Goal: Information Seeking & Learning: Understand process/instructions

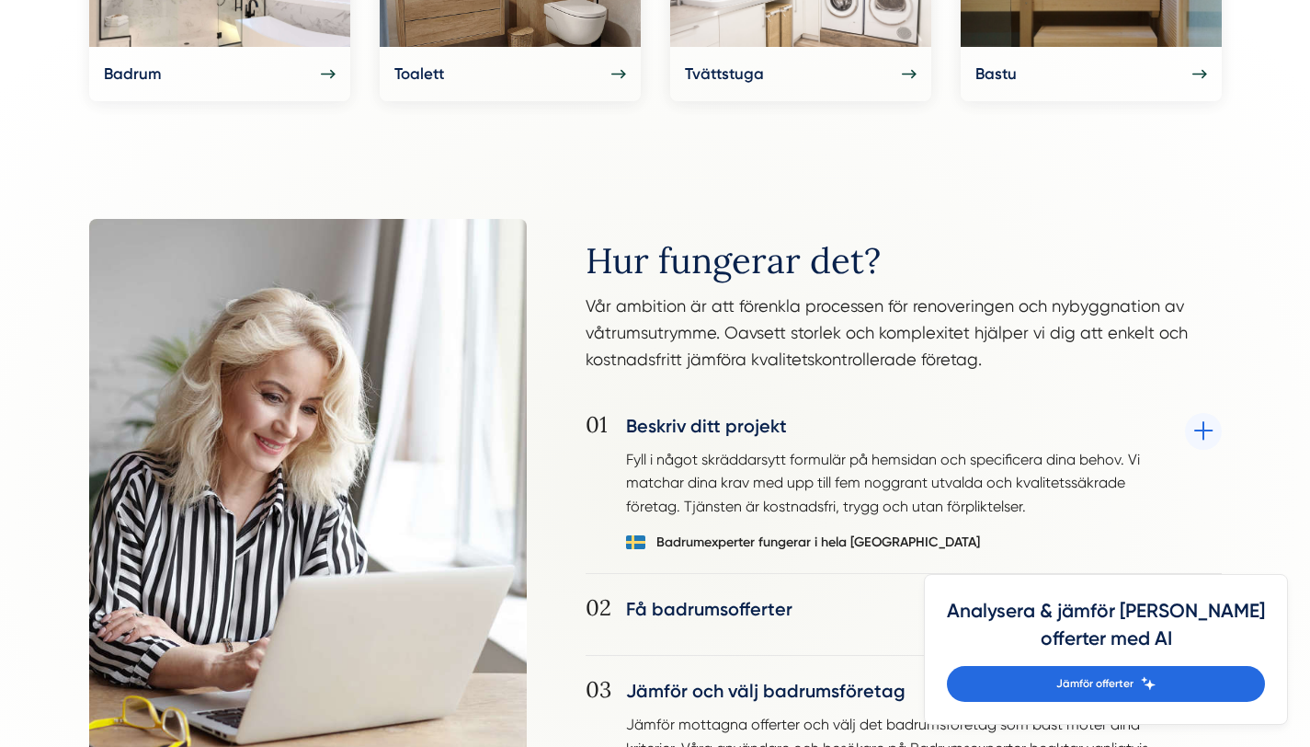
scroll to position [1204, 0]
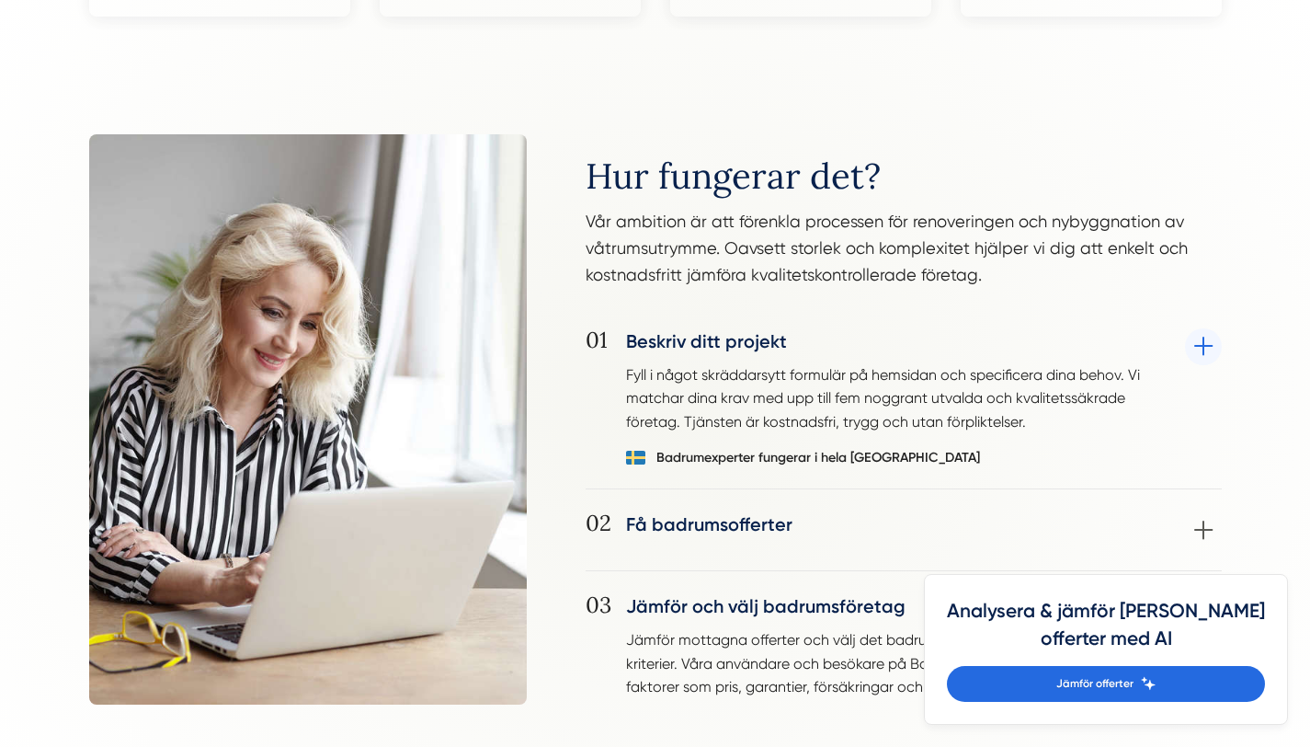
click at [754, 344] on div "01 Beskriv ditt projekt Fyll i något skräddarsytt formulär på hemsidan och spec…" at bounding box center [904, 408] width 636 height 161
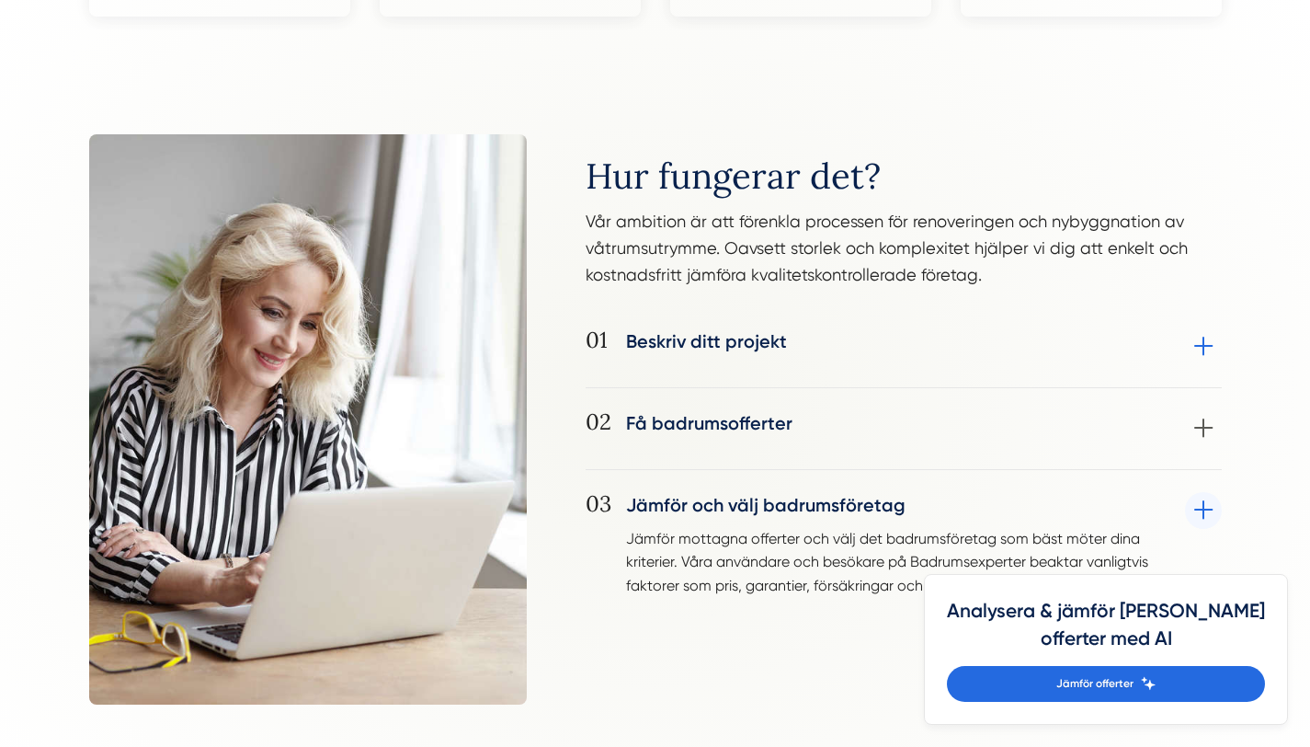
click at [754, 344] on div "01 Beskriv ditt projekt Fyll i något skräddarsytt formulär på hemsidan och spec…" at bounding box center [904, 358] width 636 height 60
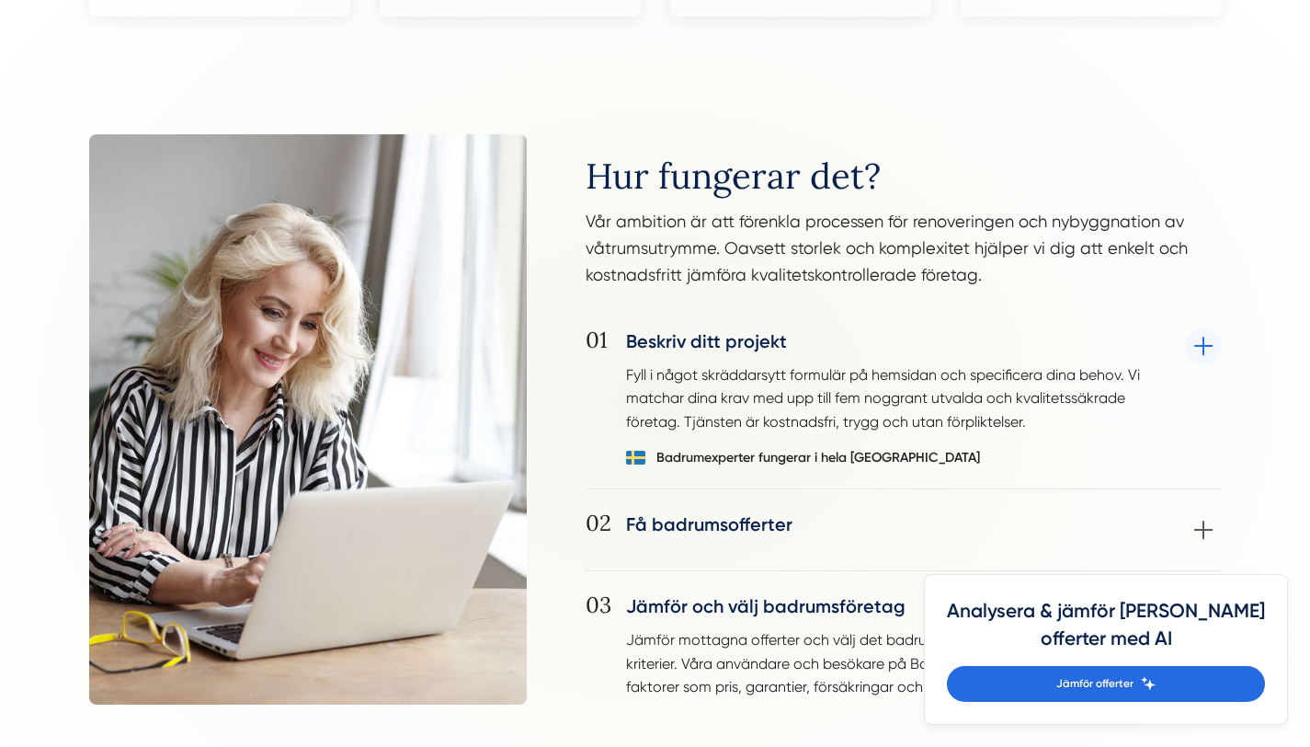
click at [754, 344] on div "01 Beskriv ditt projekt Fyll i något skräddarsytt formulär på hemsidan och spec…" at bounding box center [904, 408] width 636 height 161
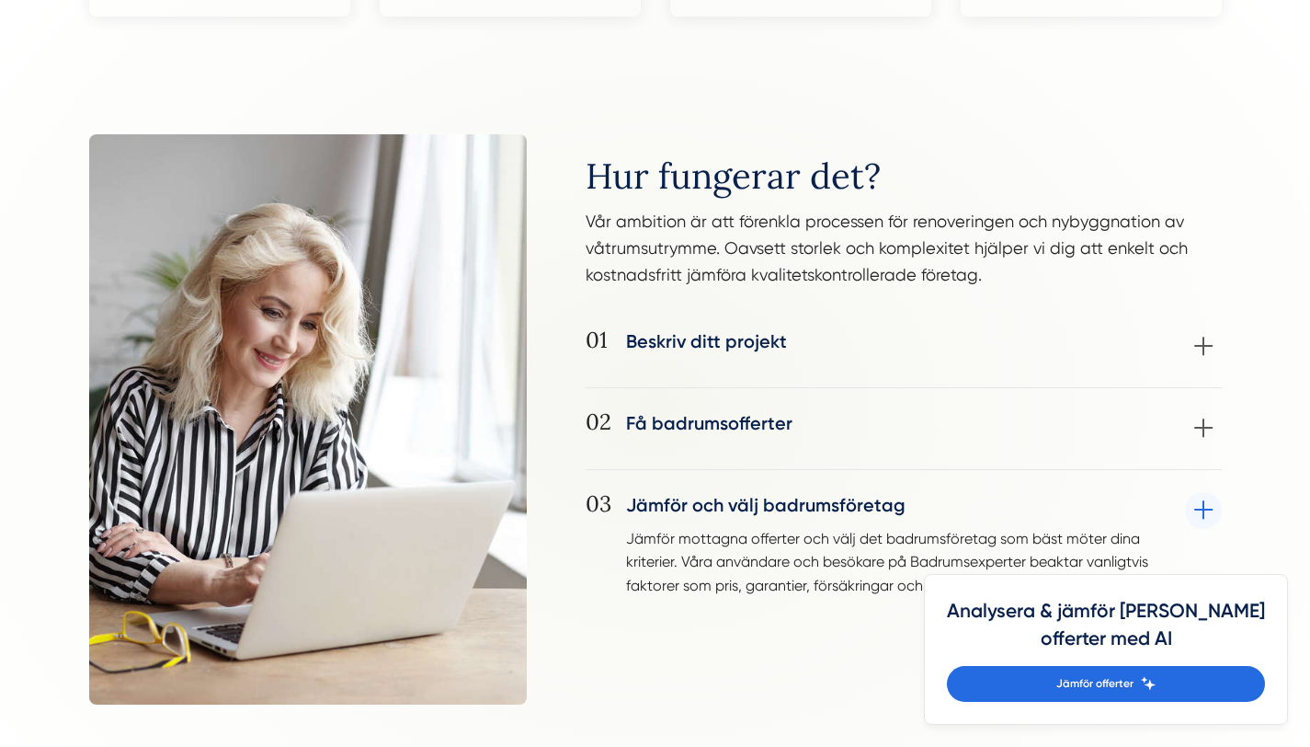
click at [816, 407] on div "Hur fungerar det? Vår ambition är att förenkla processen för renoveringen och n…" at bounding box center [904, 414] width 636 height 561
click at [774, 411] on div "02 Få badrumsofferter Utvalda badrumsföretag kontaktar dig vanligtvis inom 24-4…" at bounding box center [904, 440] width 636 height 60
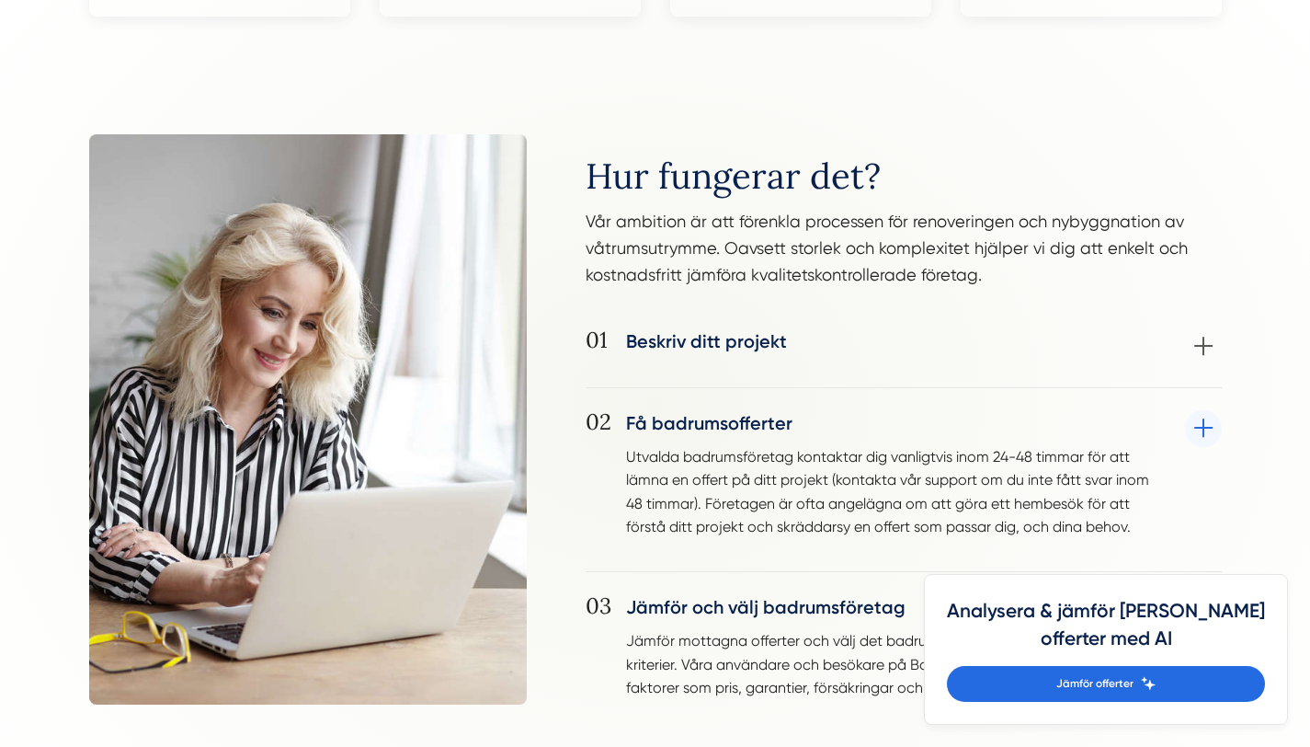
click at [774, 411] on div "02 Få badrumsofferter Utvalda badrumsföretag kontaktar dig vanligtvis inom 24-4…" at bounding box center [904, 491] width 636 height 163
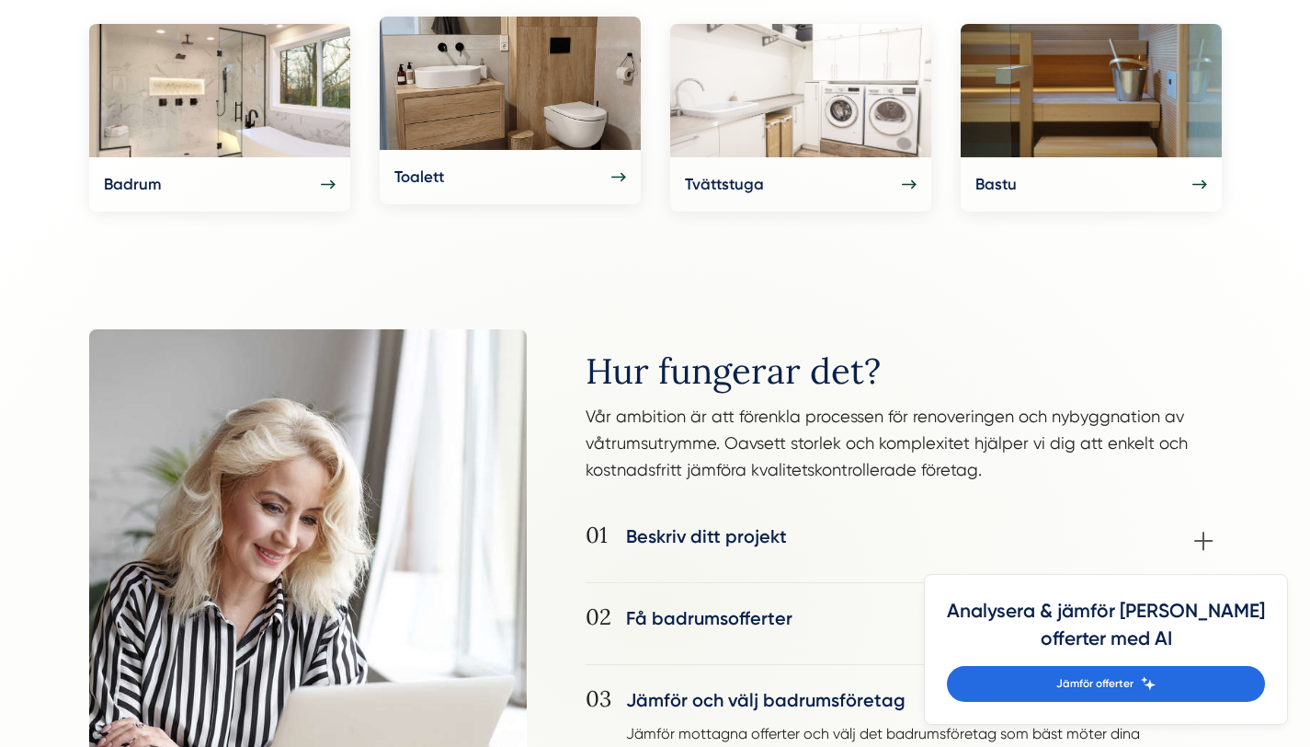
scroll to position [1220, 0]
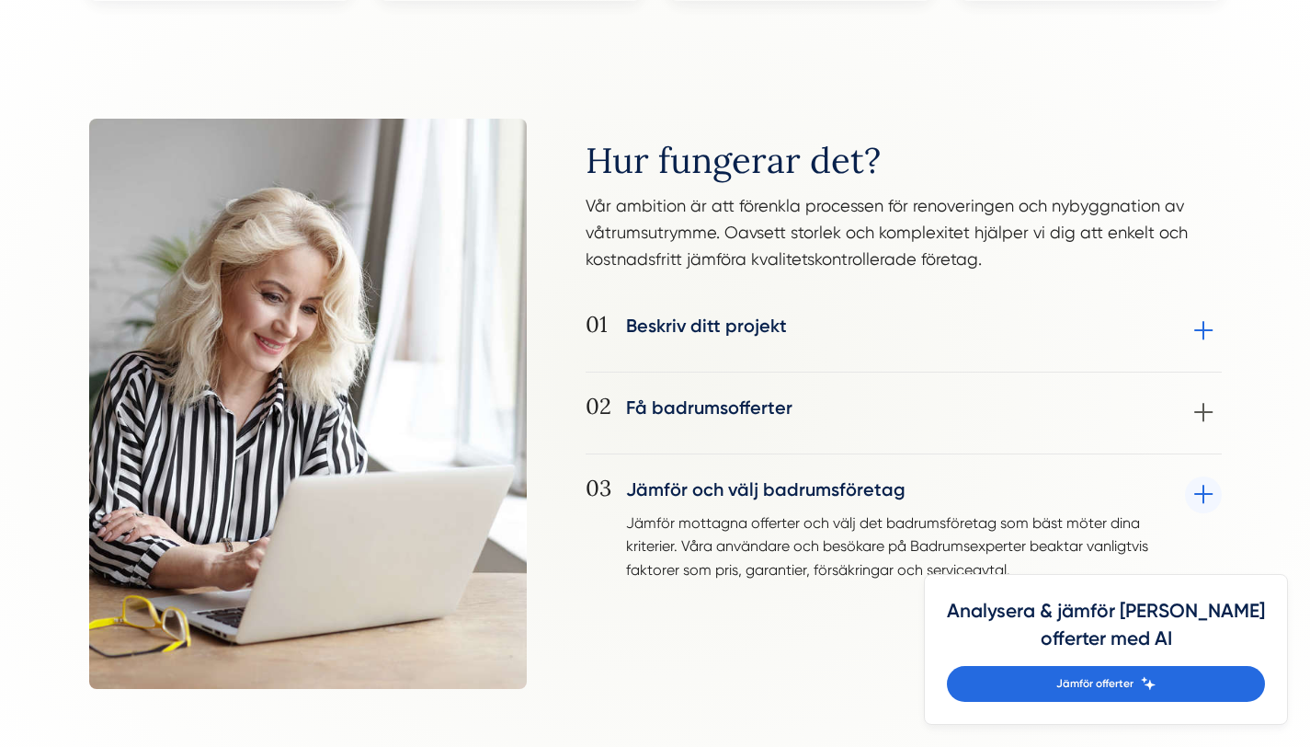
click at [790, 328] on div "01 Beskriv ditt projekt Fyll i något skräddarsytt formulär på hemsidan och spec…" at bounding box center [904, 343] width 636 height 60
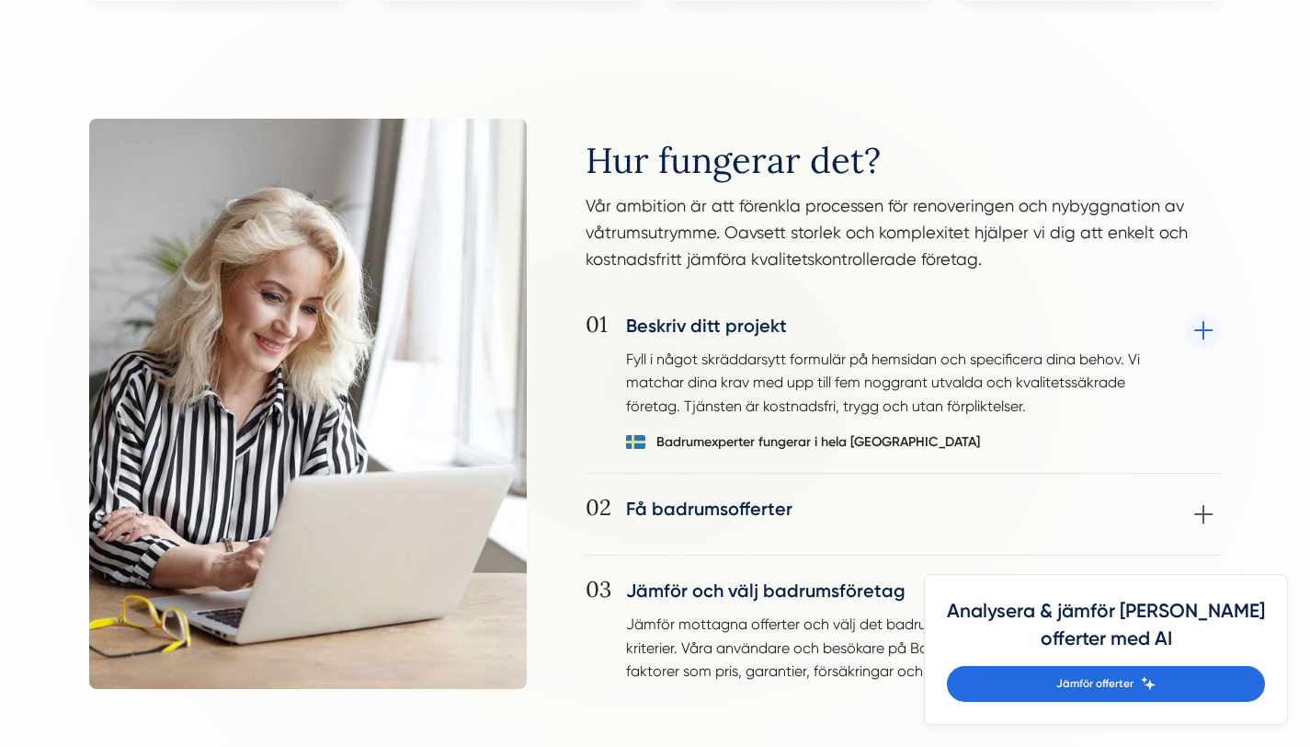
click at [790, 328] on div "01 Beskriv ditt projekt Fyll i något skräddarsytt formulär på hemsidan och spec…" at bounding box center [904, 393] width 636 height 161
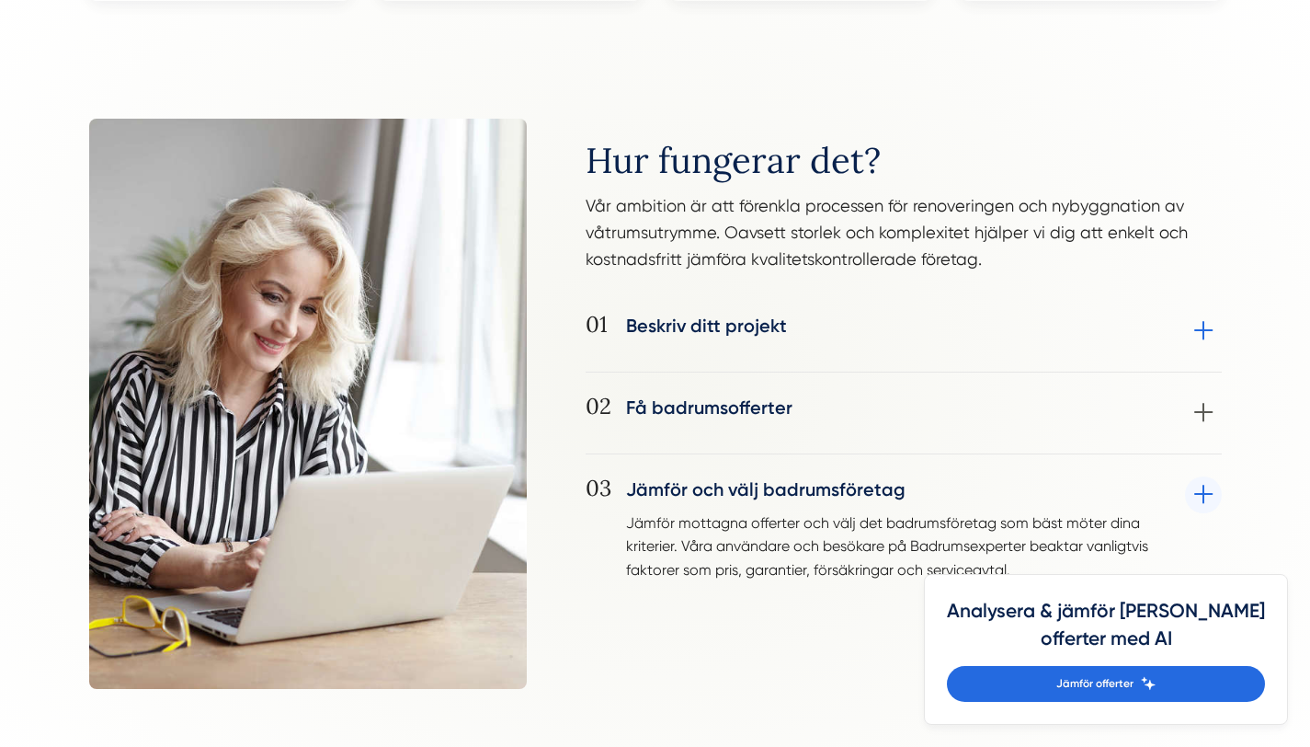
click at [790, 328] on div "01 Beskriv ditt projekt Fyll i något skräddarsytt formulär på hemsidan och spec…" at bounding box center [904, 343] width 636 height 60
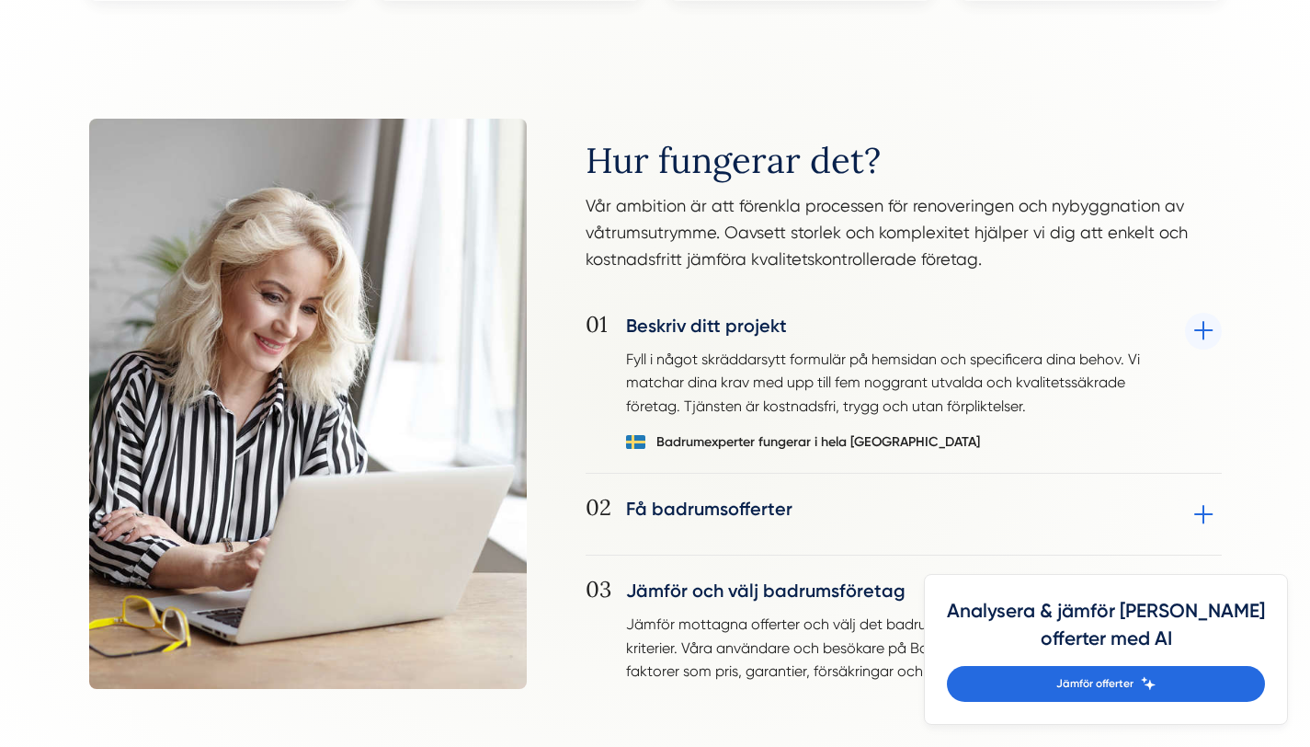
click at [814, 522] on div "02 Få badrumsofferter Utvalda badrumsföretag kontaktar dig vanligtvis inom 24-4…" at bounding box center [904, 526] width 636 height 60
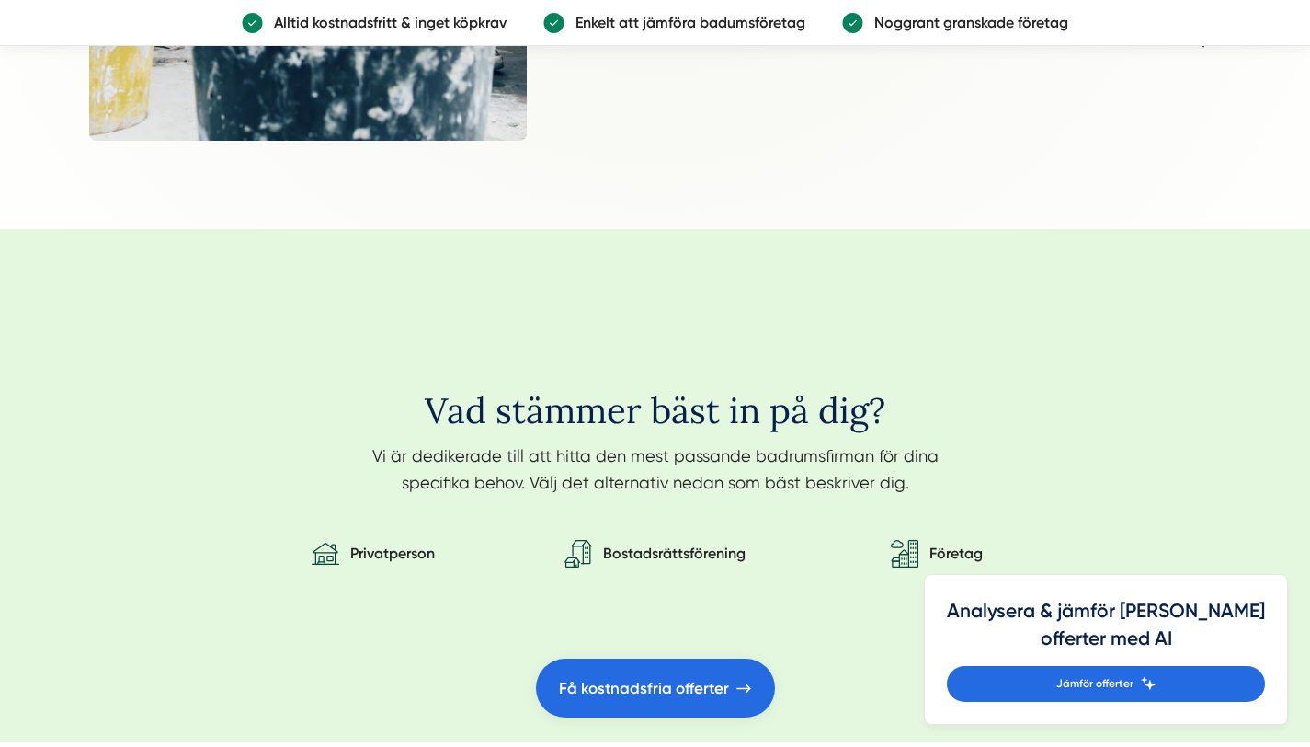
scroll to position [2921, 0]
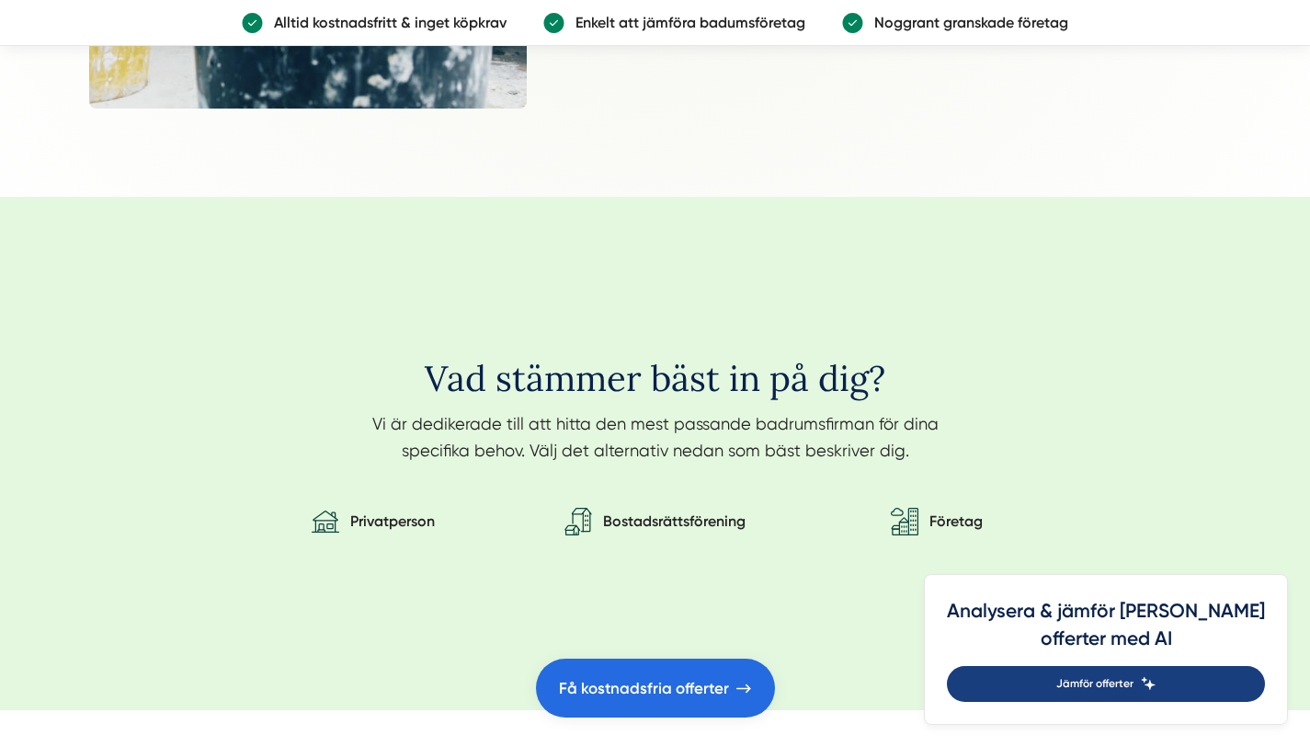
click at [1102, 674] on link "Jämför offerter" at bounding box center [1106, 684] width 318 height 36
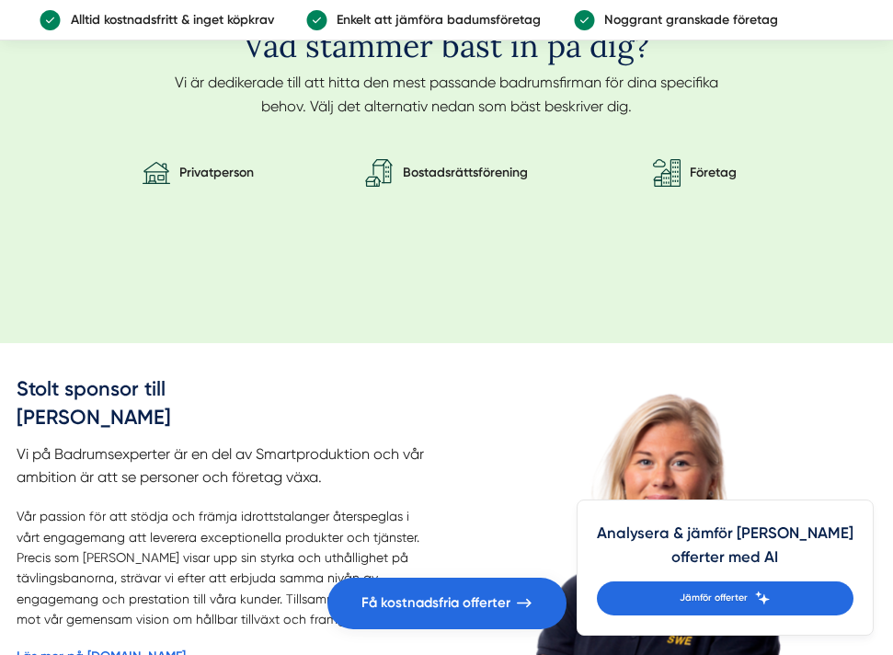
scroll to position [3017, 0]
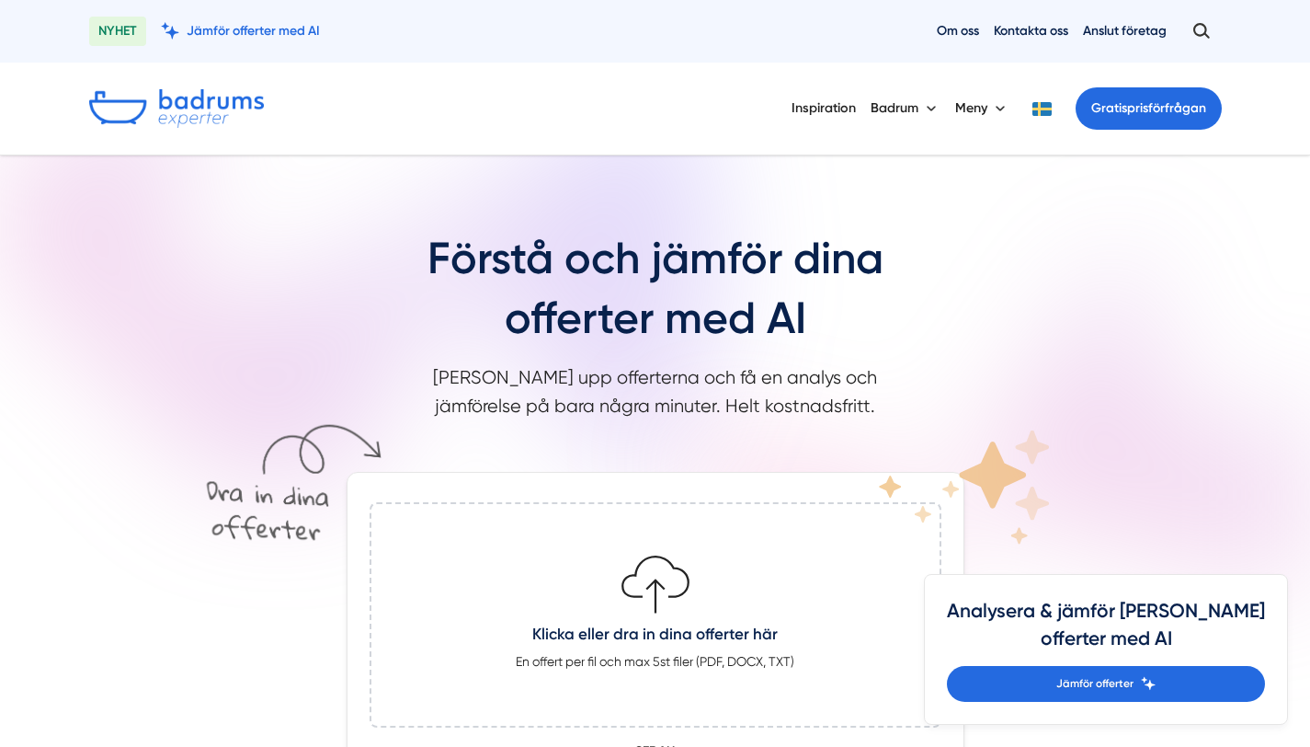
click at [184, 99] on img at bounding box center [176, 108] width 175 height 39
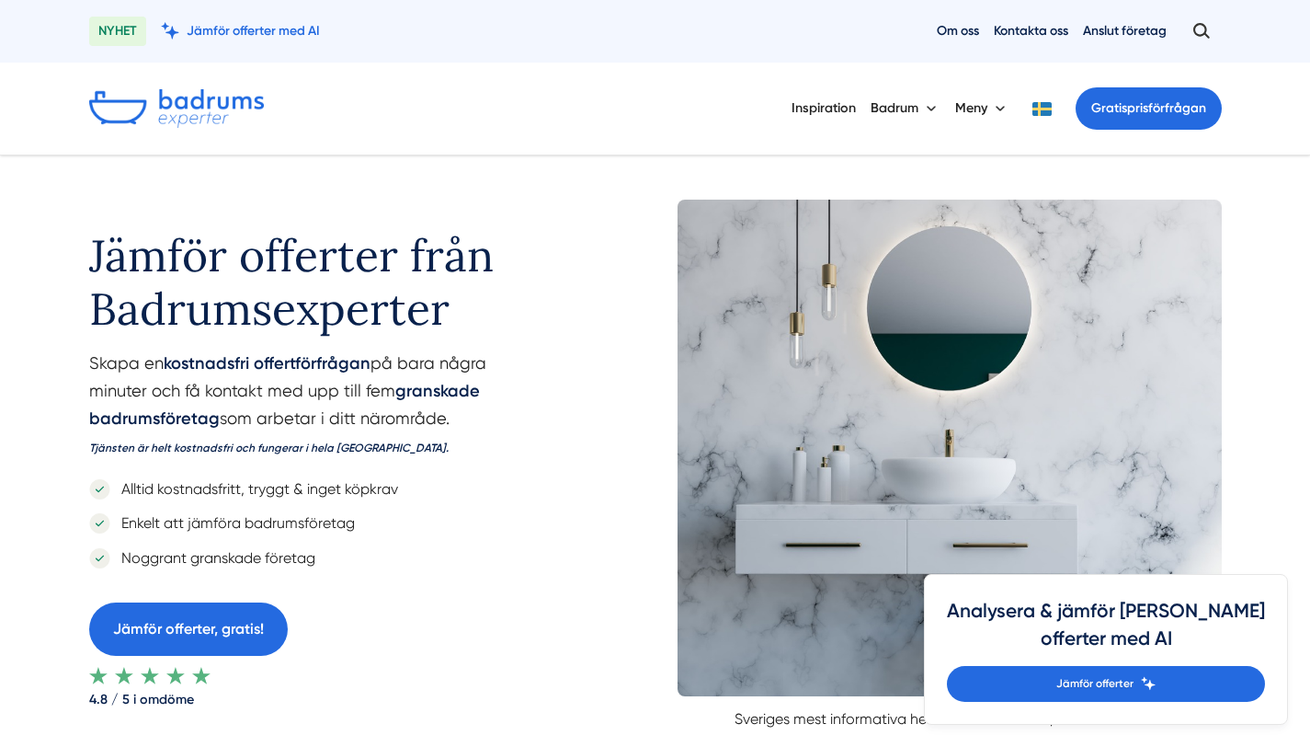
drag, startPoint x: 97, startPoint y: 253, endPoint x: 403, endPoint y: 298, distance: 308.6
click at [506, 321] on div "Jämför offerter från Badrumsexperter Skapa en kostnadsfri offertförfrågan på ba…" at bounding box center [655, 458] width 1177 height 606
copy h1 "Jämför offerter från Badrumsexperter"
click at [321, 378] on p "Skapa en kostnadsfri offertförfrågan på bara några minuter och få kontakt med u…" at bounding box center [324, 408] width 471 height 119
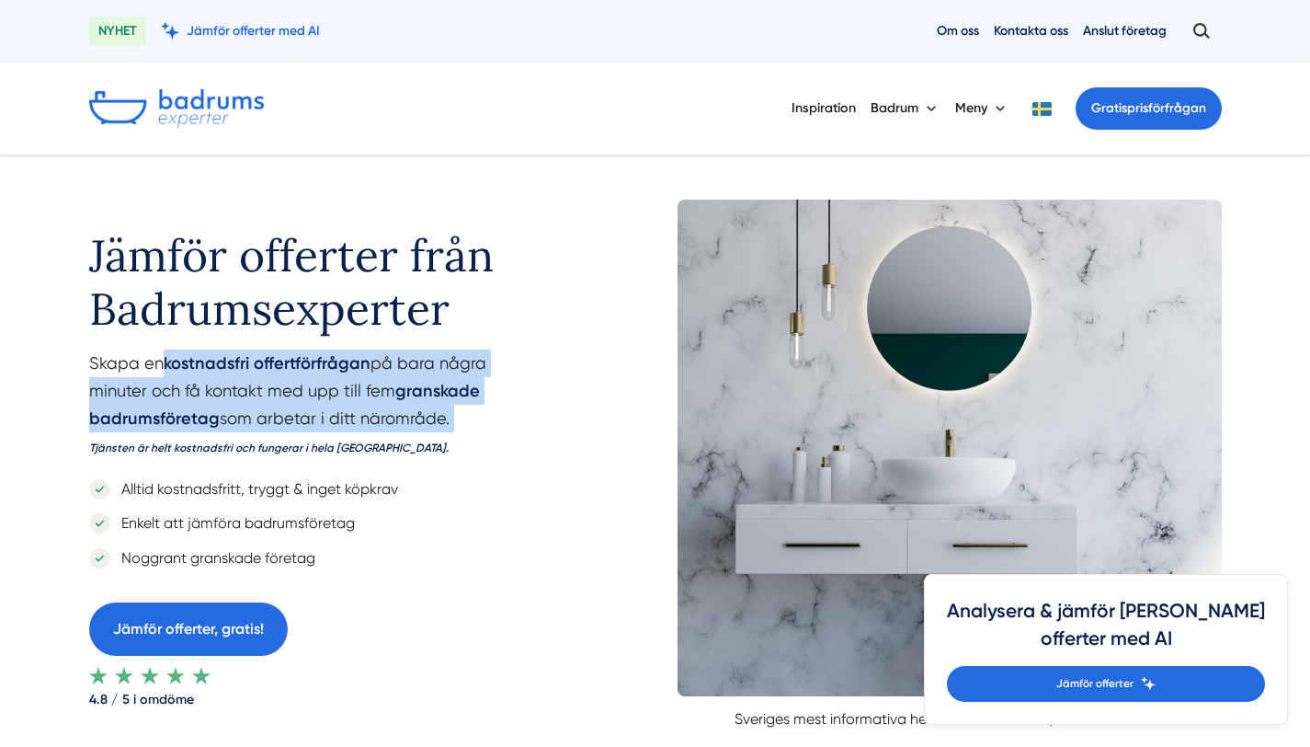
click at [321, 378] on p "Skapa en kostnadsfri offertförfrågan på bara några minuter och få kontakt med u…" at bounding box center [324, 408] width 471 height 119
copy p "Skapa en kostnadsfri offertförfrågan på bara några minuter och få kontakt med u…"
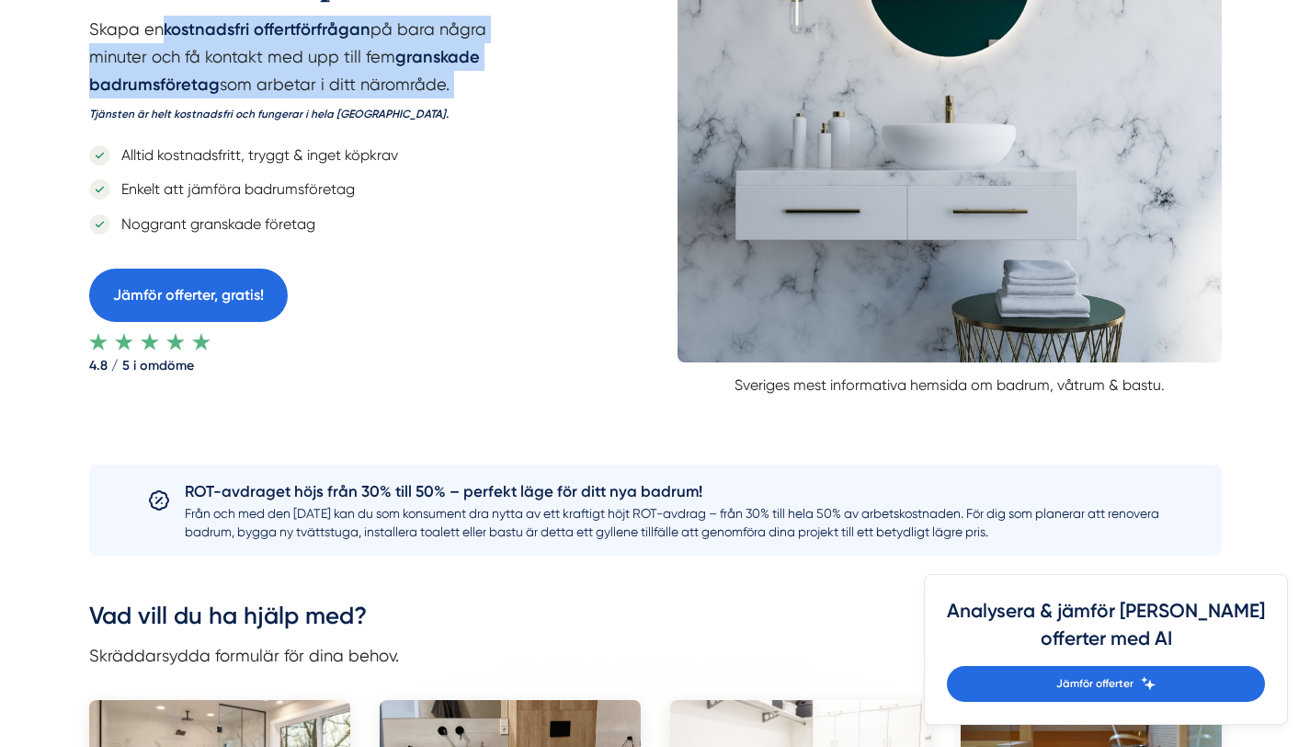
scroll to position [316, 0]
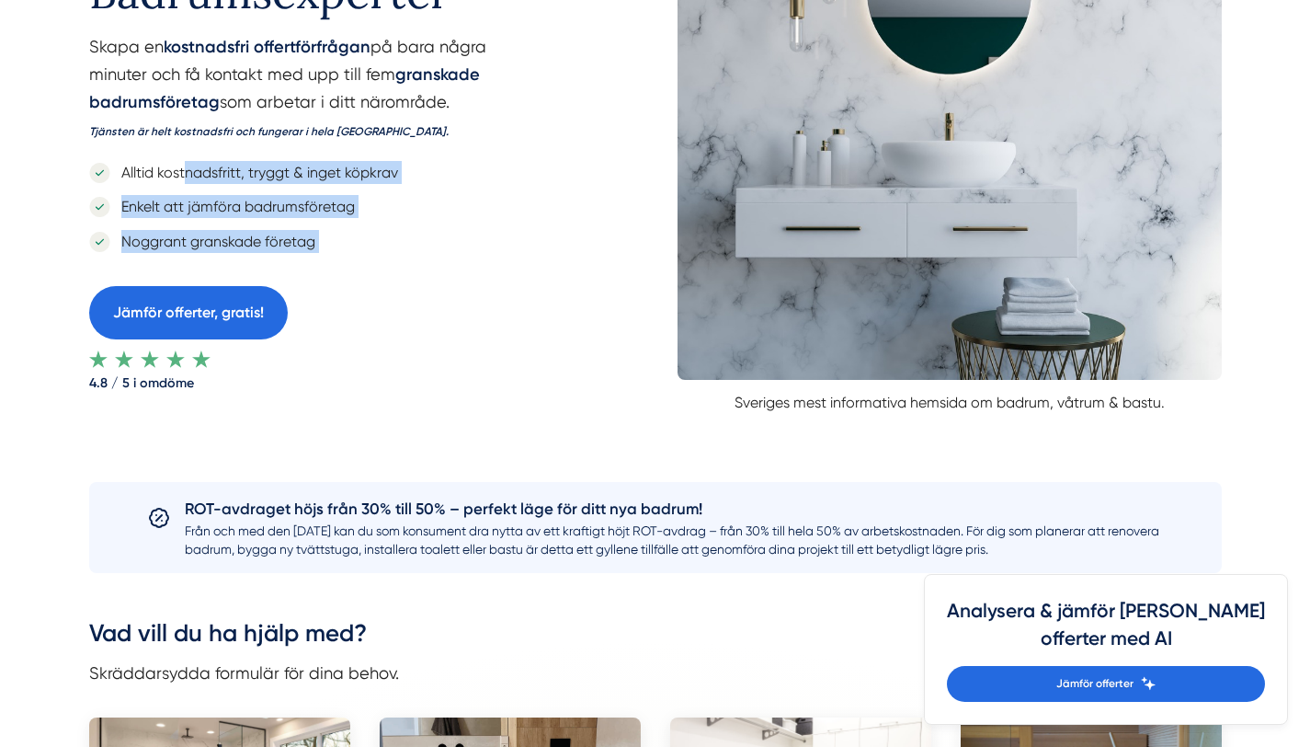
drag, startPoint x: 126, startPoint y: 175, endPoint x: 409, endPoint y: 262, distance: 296.4
click at [409, 262] on div "Jämför offerter från Badrumsexperter Skapa en kostnadsfri offertförfrågan på ba…" at bounding box center [324, 137] width 471 height 508
click at [417, 240] on div "Noggrant granskade företag" at bounding box center [324, 241] width 471 height 23
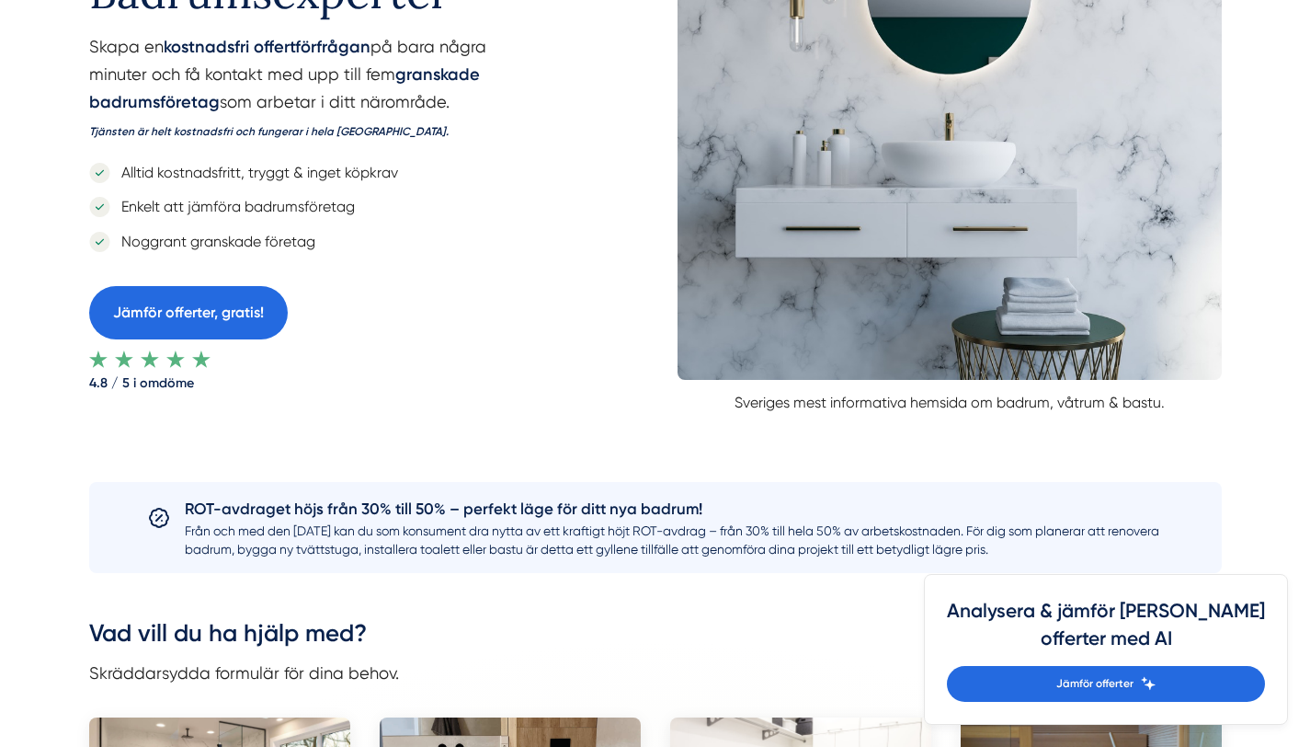
drag, startPoint x: 417, startPoint y: 240, endPoint x: 399, endPoint y: 236, distance: 17.9
click at [416, 239] on div "Noggrant granskade företag" at bounding box center [324, 241] width 471 height 23
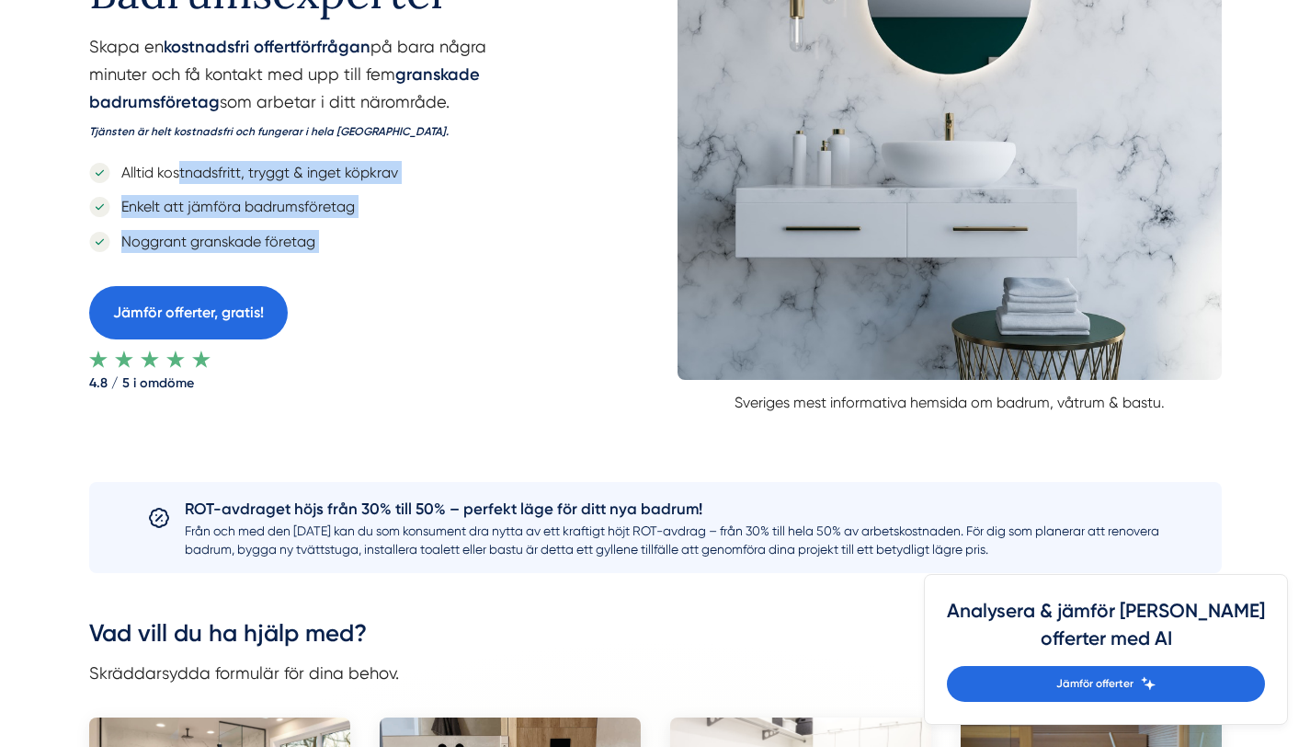
drag, startPoint x: 322, startPoint y: 241, endPoint x: 132, endPoint y: 159, distance: 206.3
click at [132, 159] on div "Jämför offerter från Badrumsexperter Skapa en kostnadsfri offertförfrågan på ba…" at bounding box center [324, 137] width 471 height 508
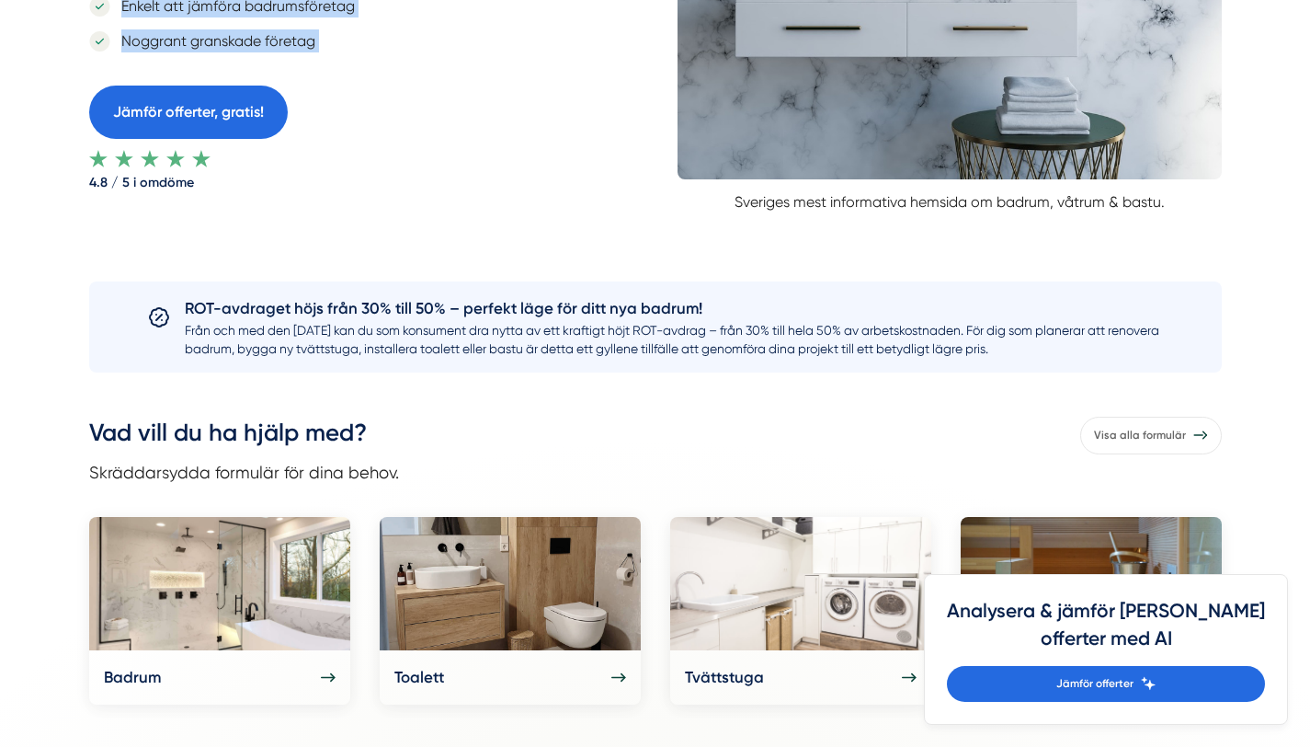
scroll to position [536, 0]
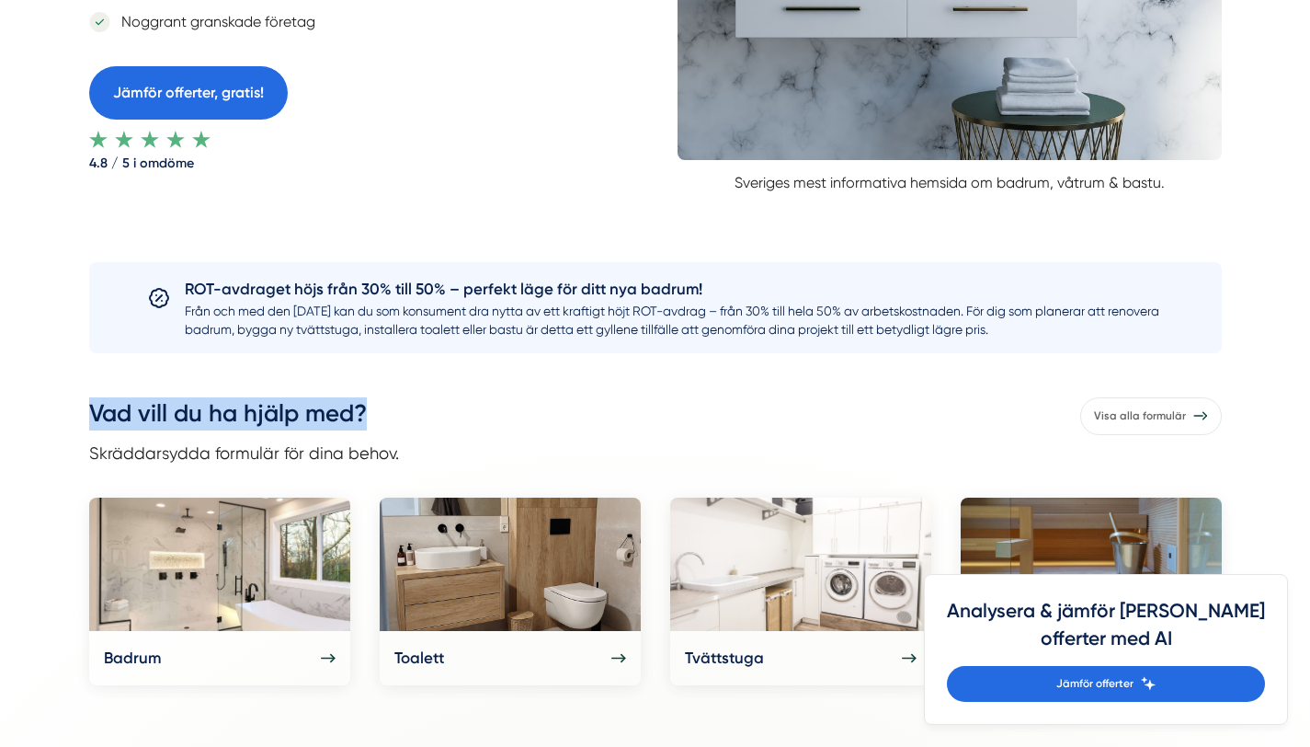
drag, startPoint x: 86, startPoint y: 411, endPoint x: 398, endPoint y: 419, distance: 312.7
click at [399, 419] on div "Vad vill du ha hjälp med? Skräddarsydda formulär för dina behov. Visa alla form…" at bounding box center [655, 541] width 1177 height 288
copy h3 "Vad vill du ha hjälp med?"
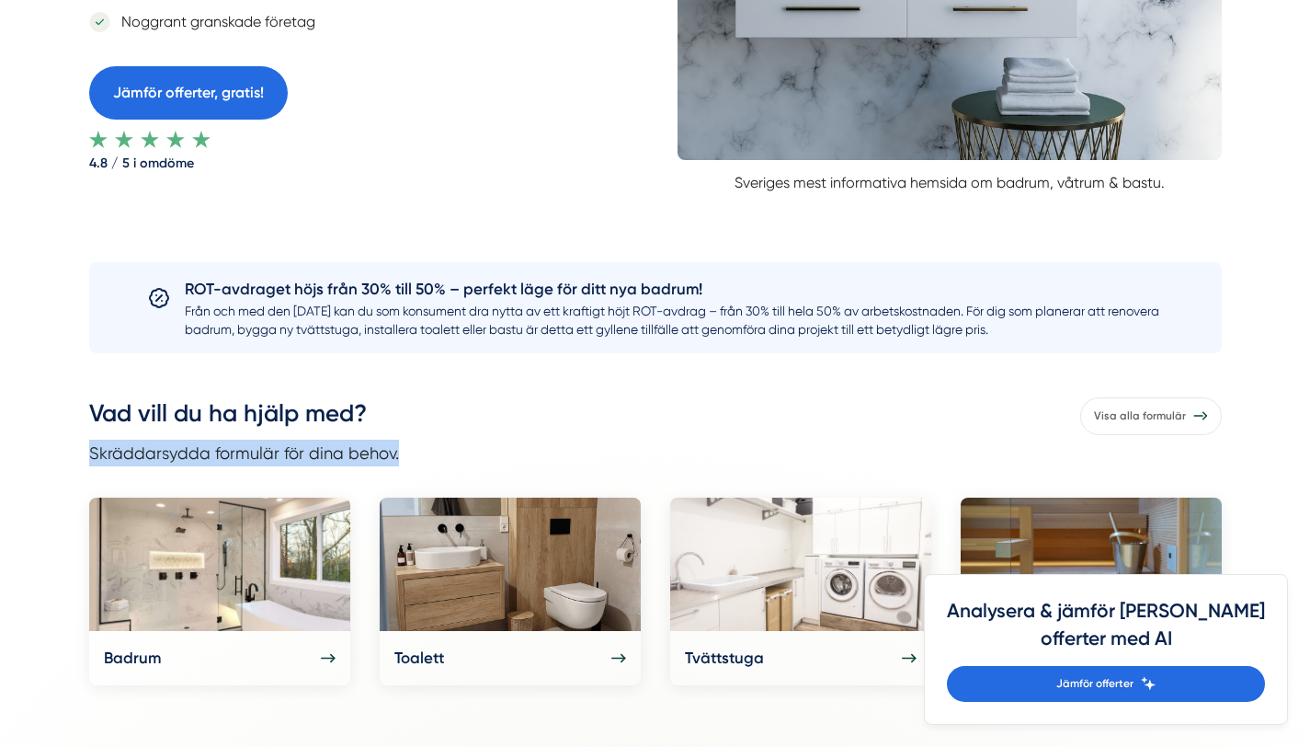
drag, startPoint x: 406, startPoint y: 457, endPoint x: 85, endPoint y: 460, distance: 321.8
click at [85, 460] on div "Vad vill du ha hjälp med? Skräddarsydda formulär för dina behov. Visa alla form…" at bounding box center [655, 541] width 1177 height 288
copy p "Skräddarsydda formulär för dina behov."
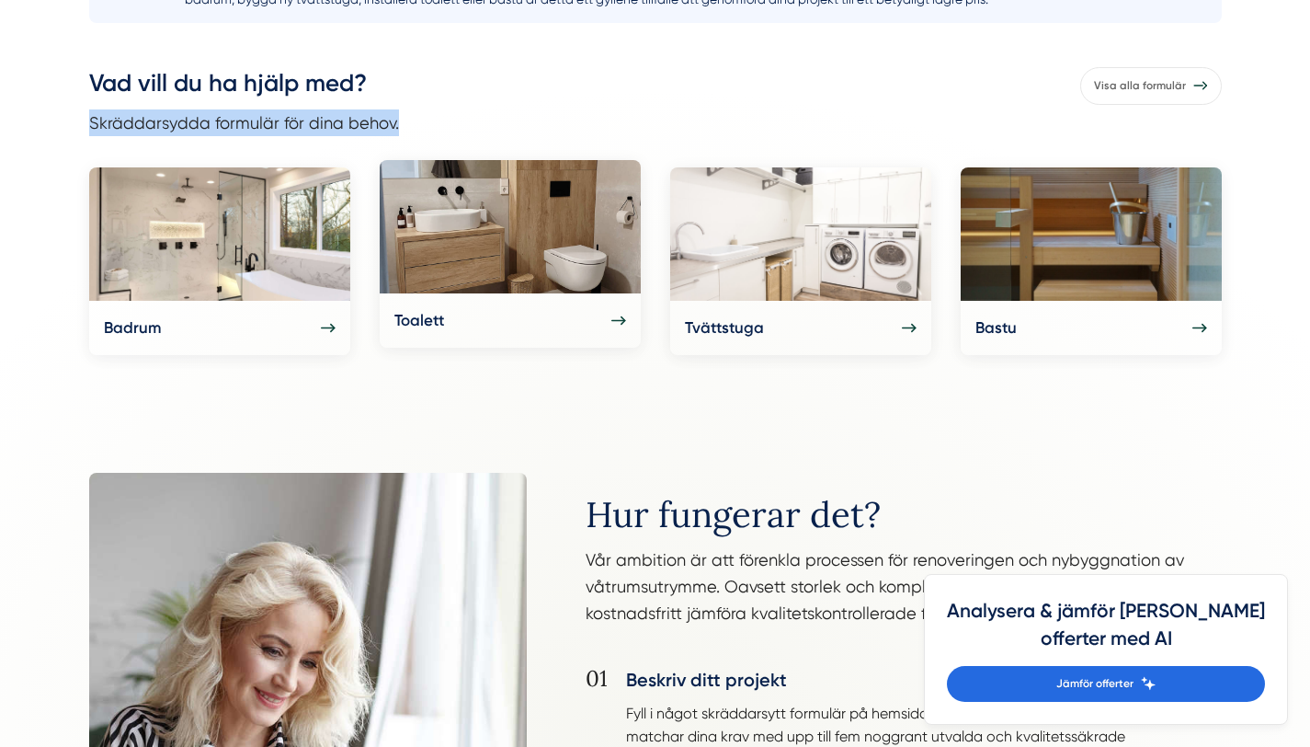
scroll to position [867, 0]
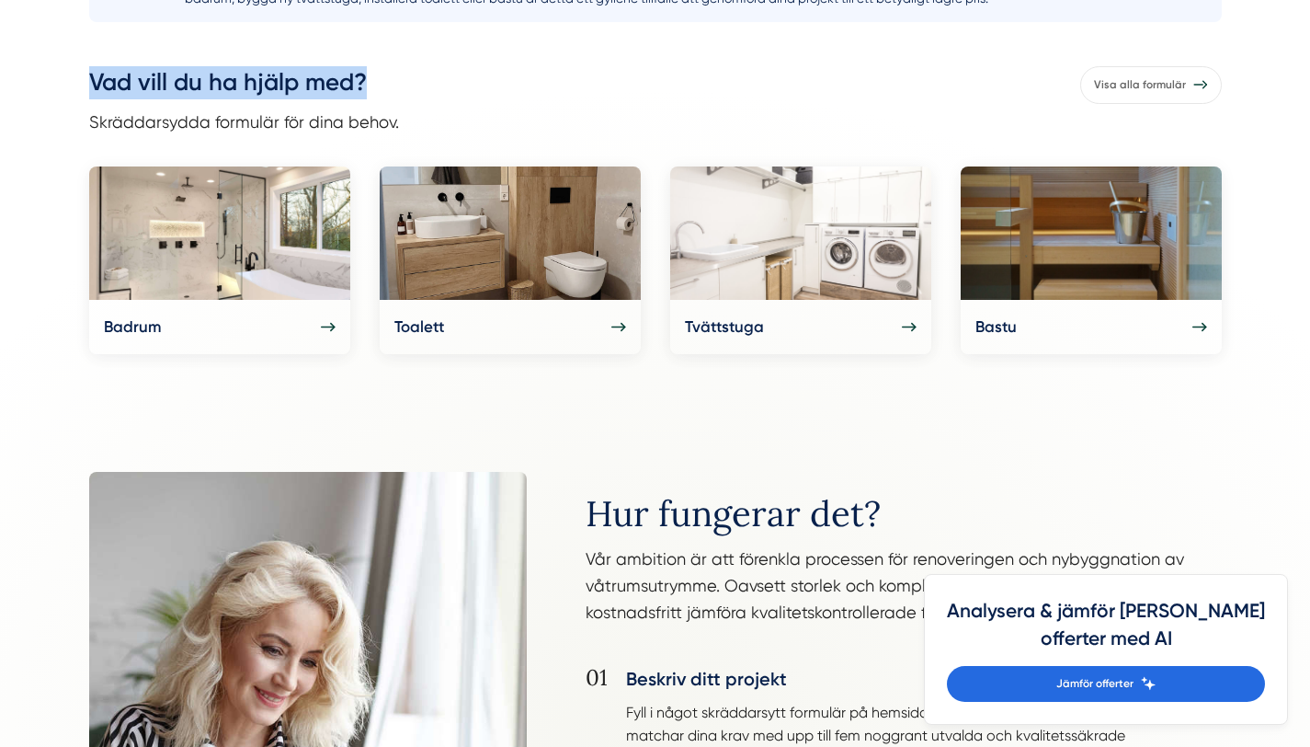
drag, startPoint x: 348, startPoint y: 80, endPoint x: 90, endPoint y: 86, distance: 258.4
click at [90, 86] on h3 "Vad vill du ha hjälp med?" at bounding box center [244, 87] width 310 height 42
copy h3 "Vad vill du ha hjälp med?"
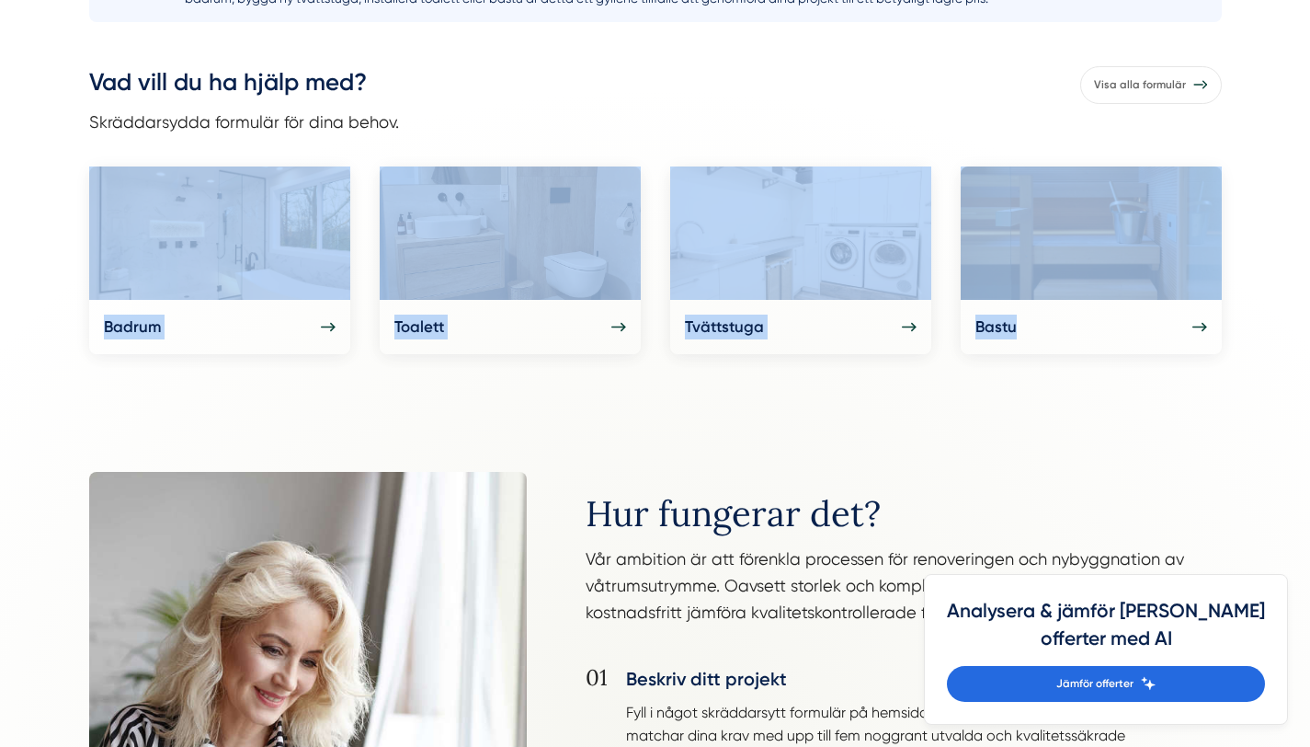
drag, startPoint x: 310, startPoint y: 118, endPoint x: 61, endPoint y: 121, distance: 249.2
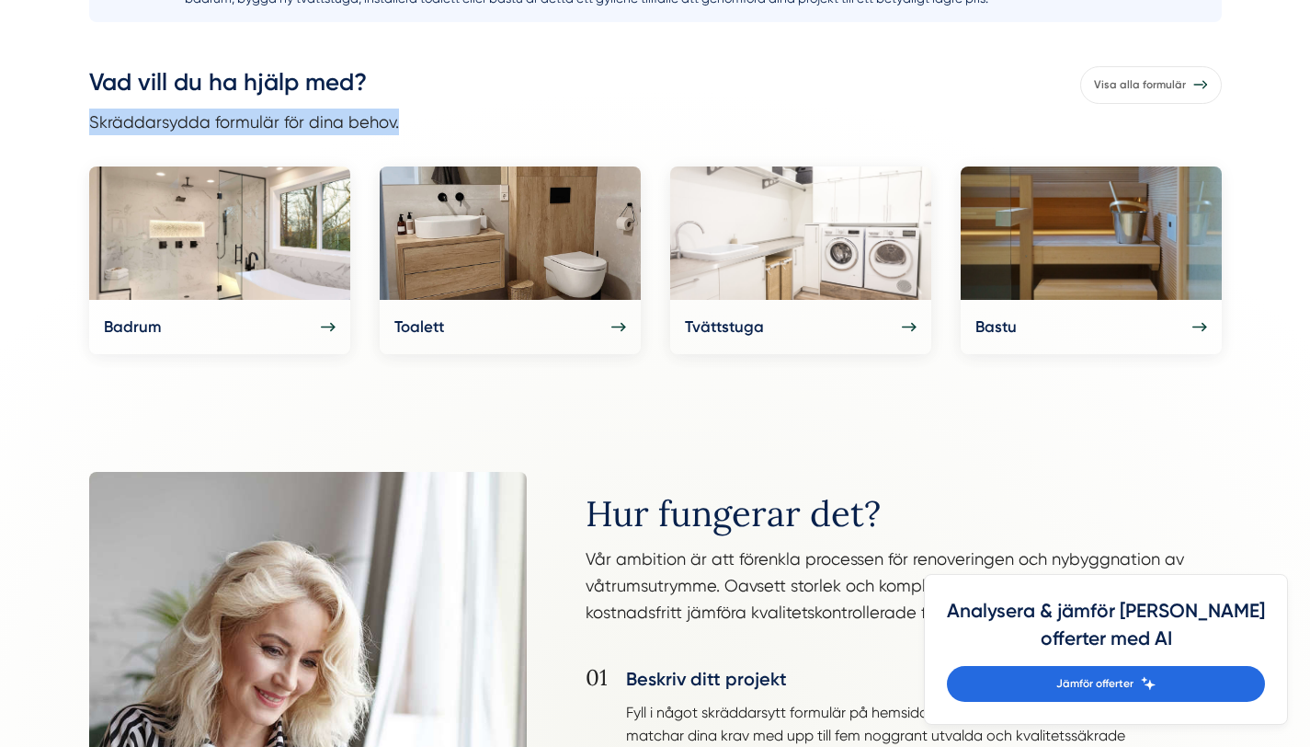
drag, startPoint x: 72, startPoint y: 117, endPoint x: 411, endPoint y: 112, distance: 339.3
click at [411, 112] on div "Vad vill du ha hjälp med? Skräddarsydda formulär för dina behov. Visa alla form…" at bounding box center [655, 210] width 1177 height 288
copy p "Skräddarsydda formulär för dina behov."
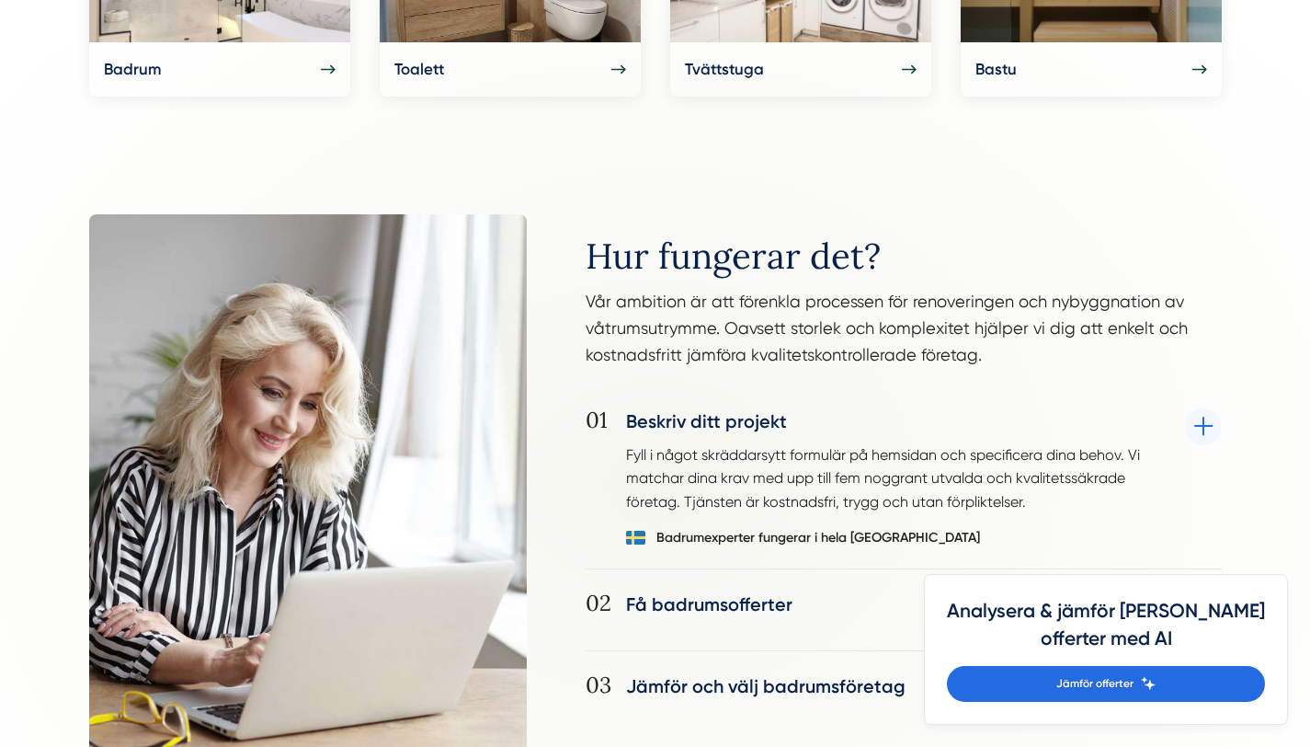
scroll to position [1125, 0]
click at [727, 461] on div "01 Beskriv ditt projekt Fyll i något skräddarsytt formulär på hemsidan och spec…" at bounding box center [904, 487] width 636 height 161
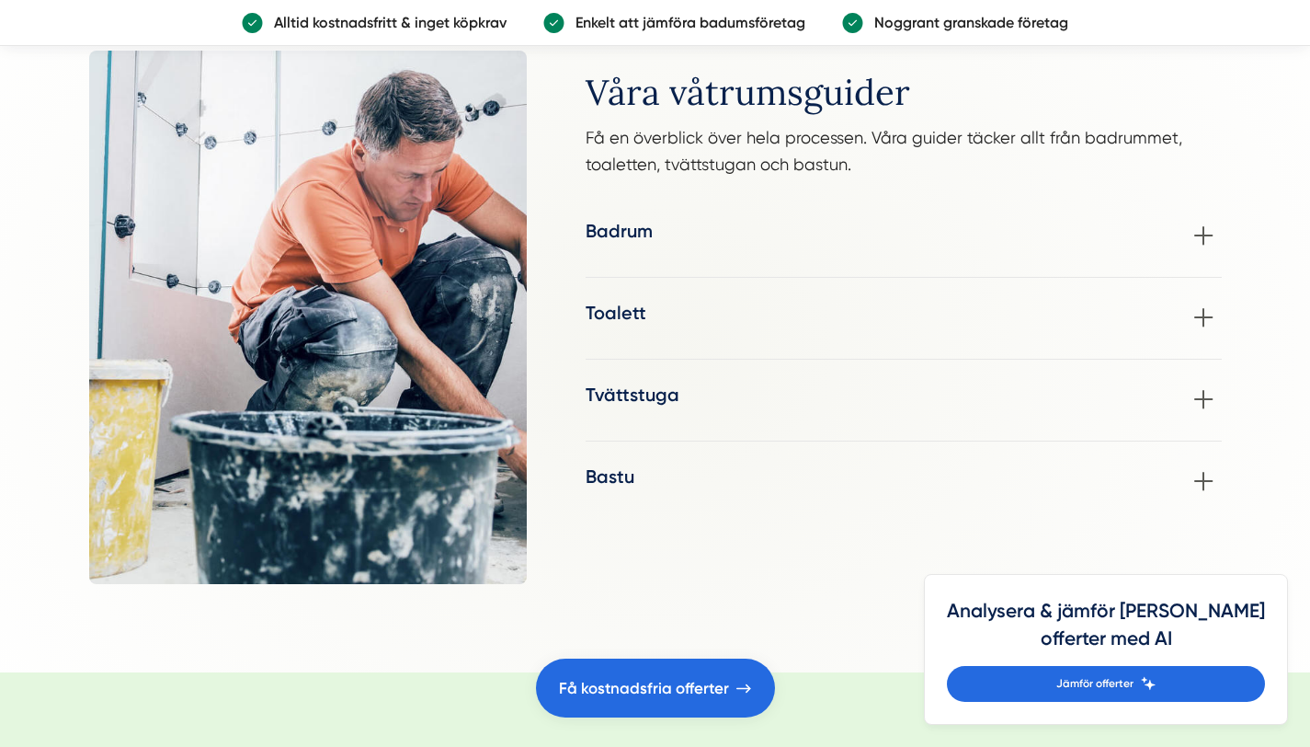
scroll to position [2336, 0]
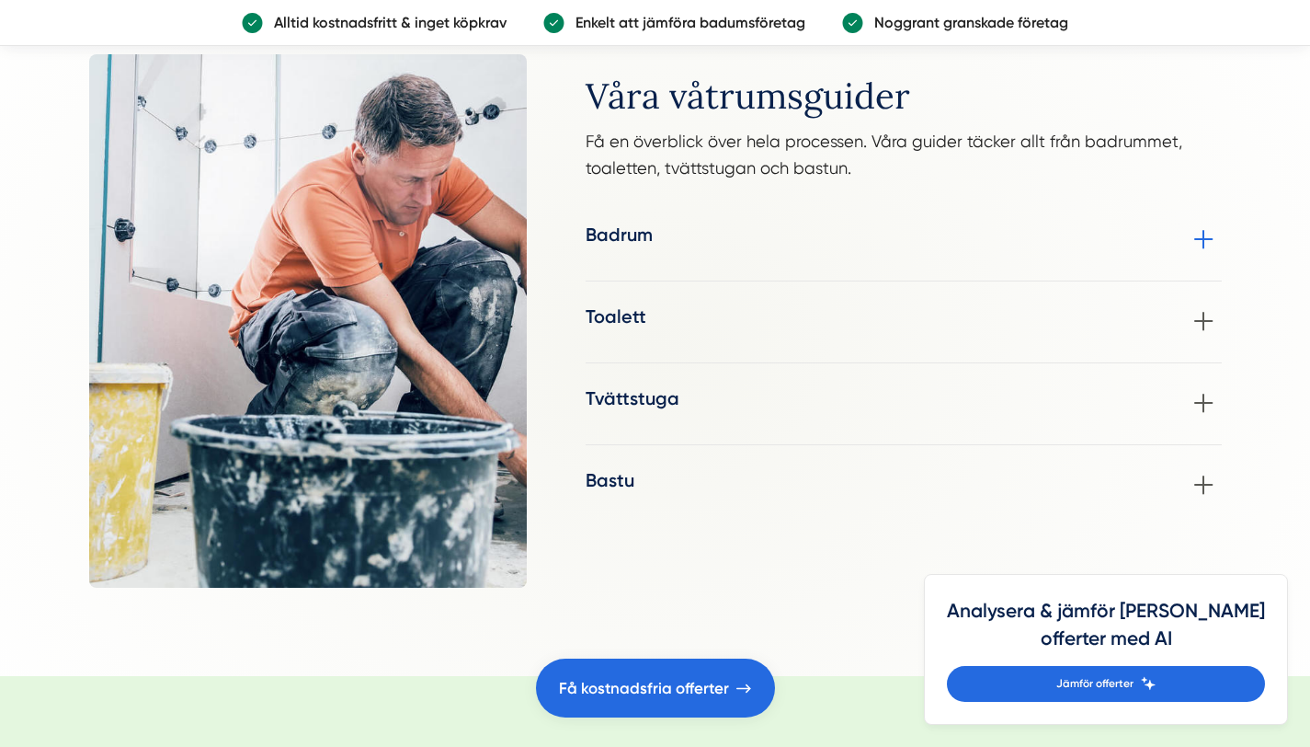
click at [749, 243] on div "Badrum Om du överväger en badrumsrenovering men känner dig osäker på stil- och …" at bounding box center [904, 240] width 636 height 37
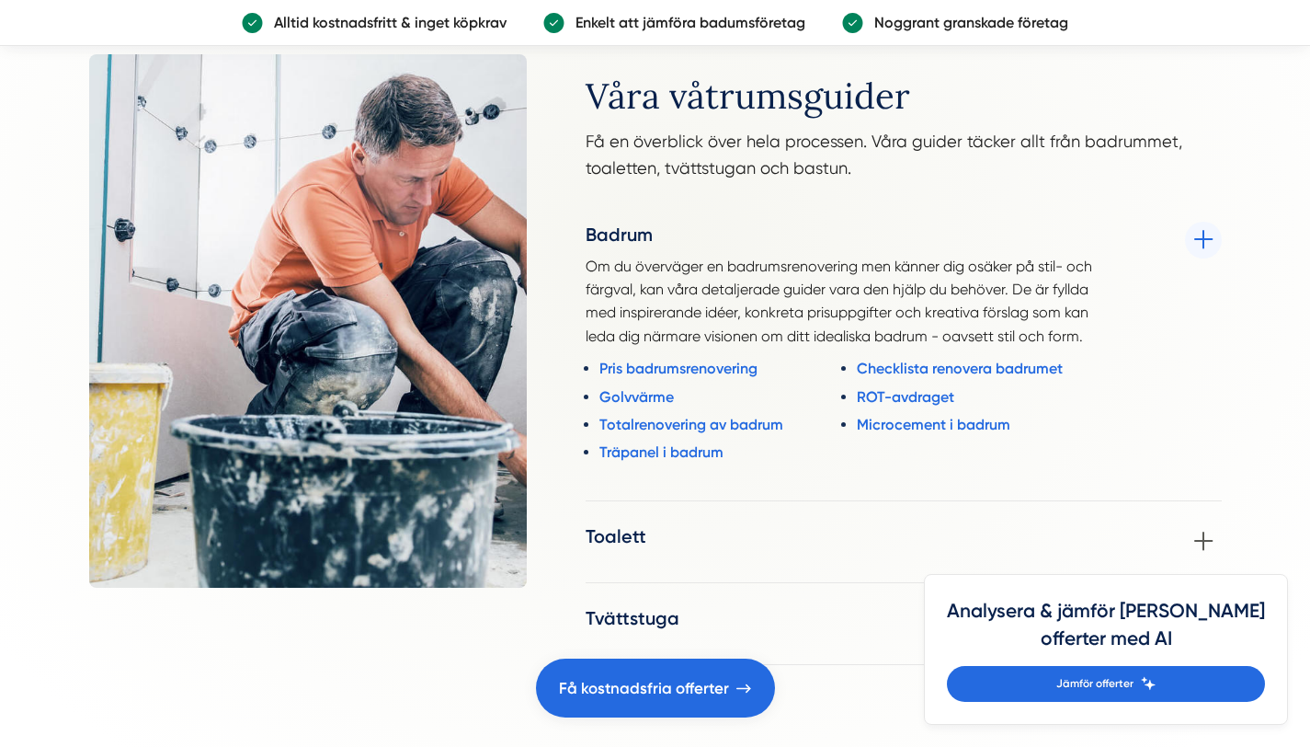
scroll to position [2234, 0]
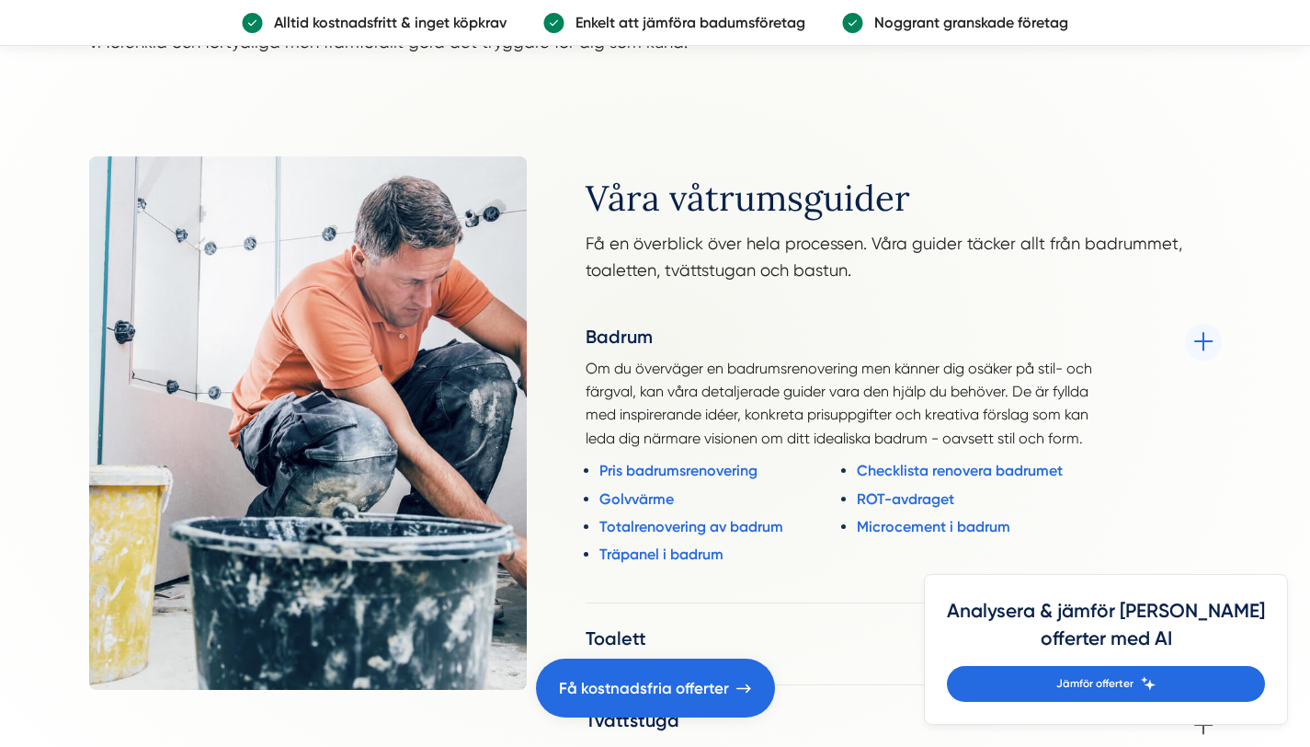
click at [737, 330] on h3 "Badrum" at bounding box center [851, 337] width 530 height 26
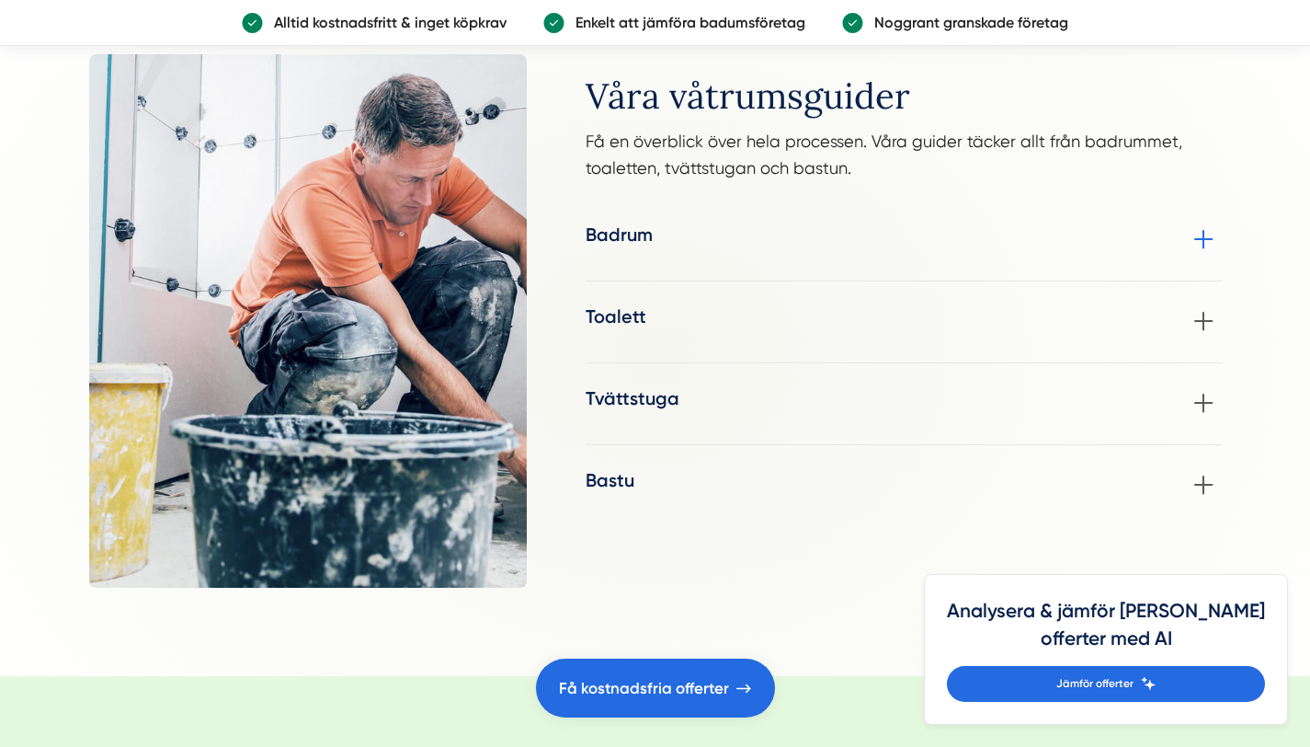
click at [737, 330] on div "Toalett När det är dags för en renovering av toalett och WC är det viktigt att …" at bounding box center [904, 321] width 636 height 37
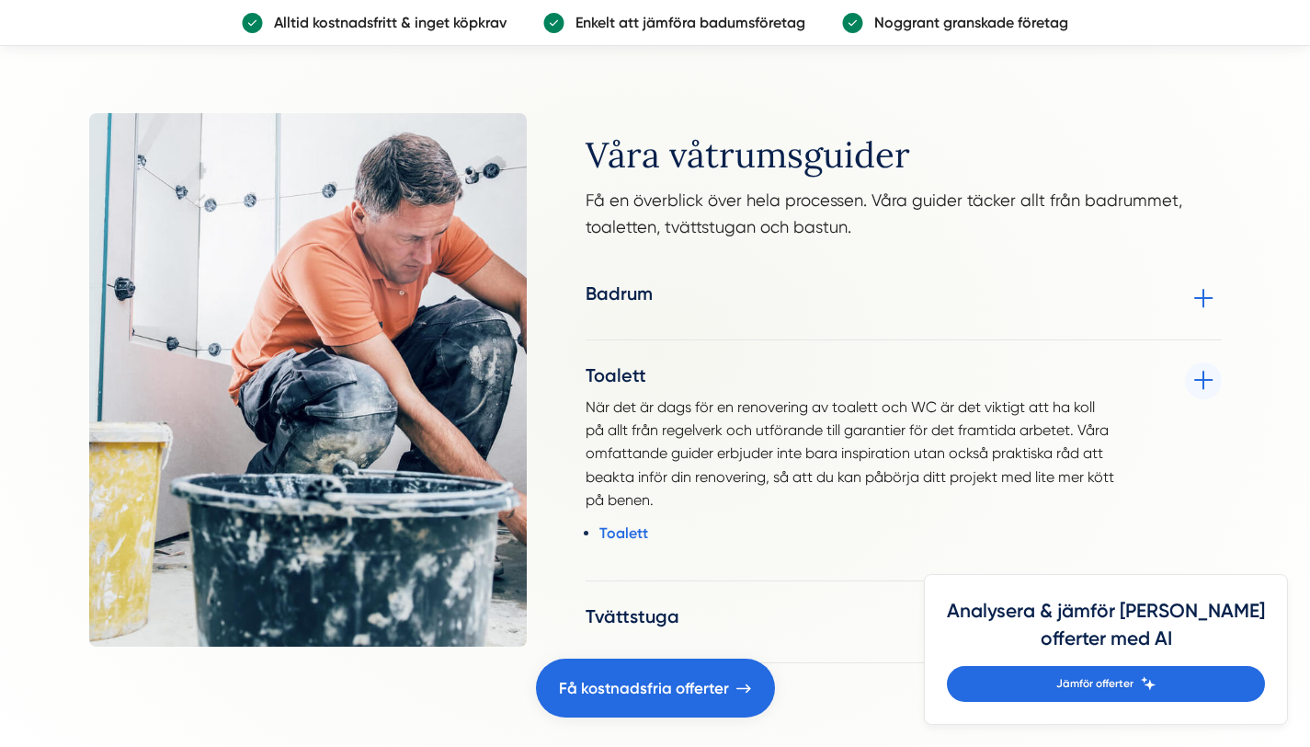
click at [737, 330] on div "Badrum Om du överväger en badrumsrenovering men känner dig osäker på stil- och …" at bounding box center [904, 310] width 636 height 60
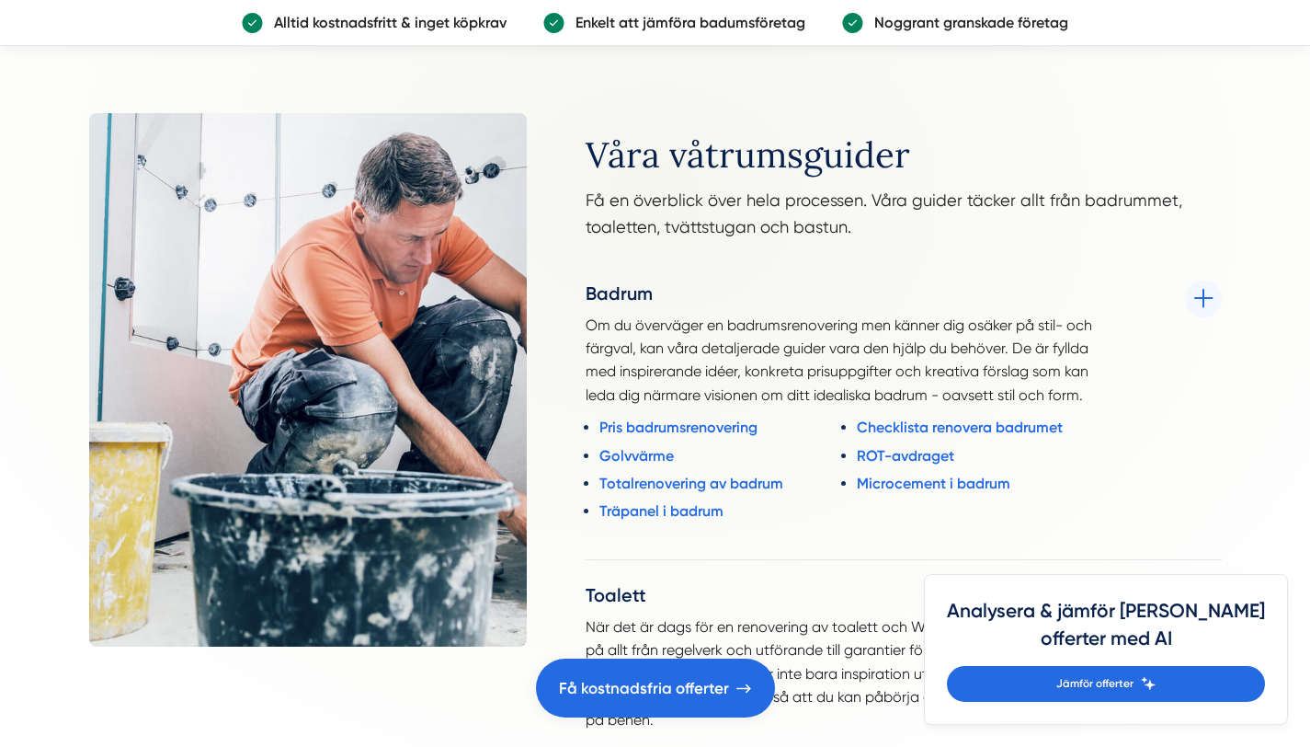
scroll to position [2123, 0]
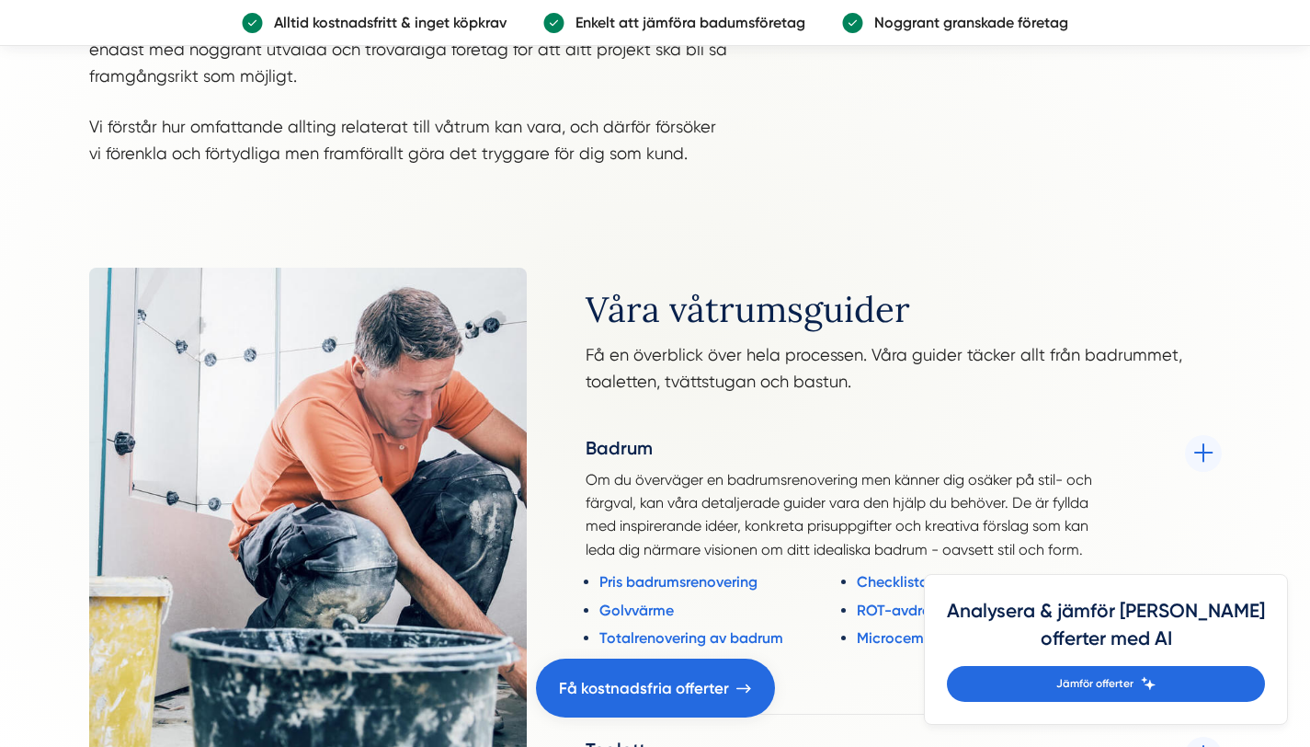
click at [684, 437] on h3 "Badrum" at bounding box center [851, 448] width 530 height 26
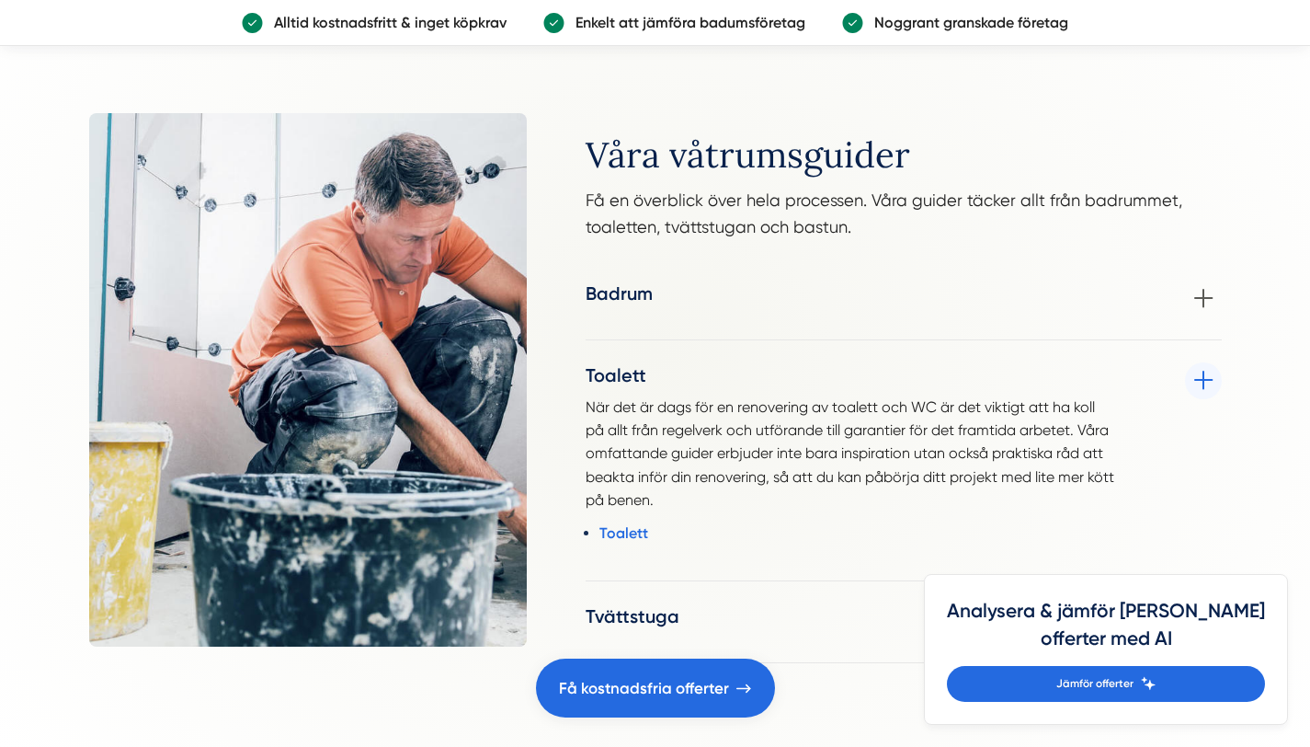
click at [707, 381] on h3 "Toalett" at bounding box center [851, 375] width 530 height 26
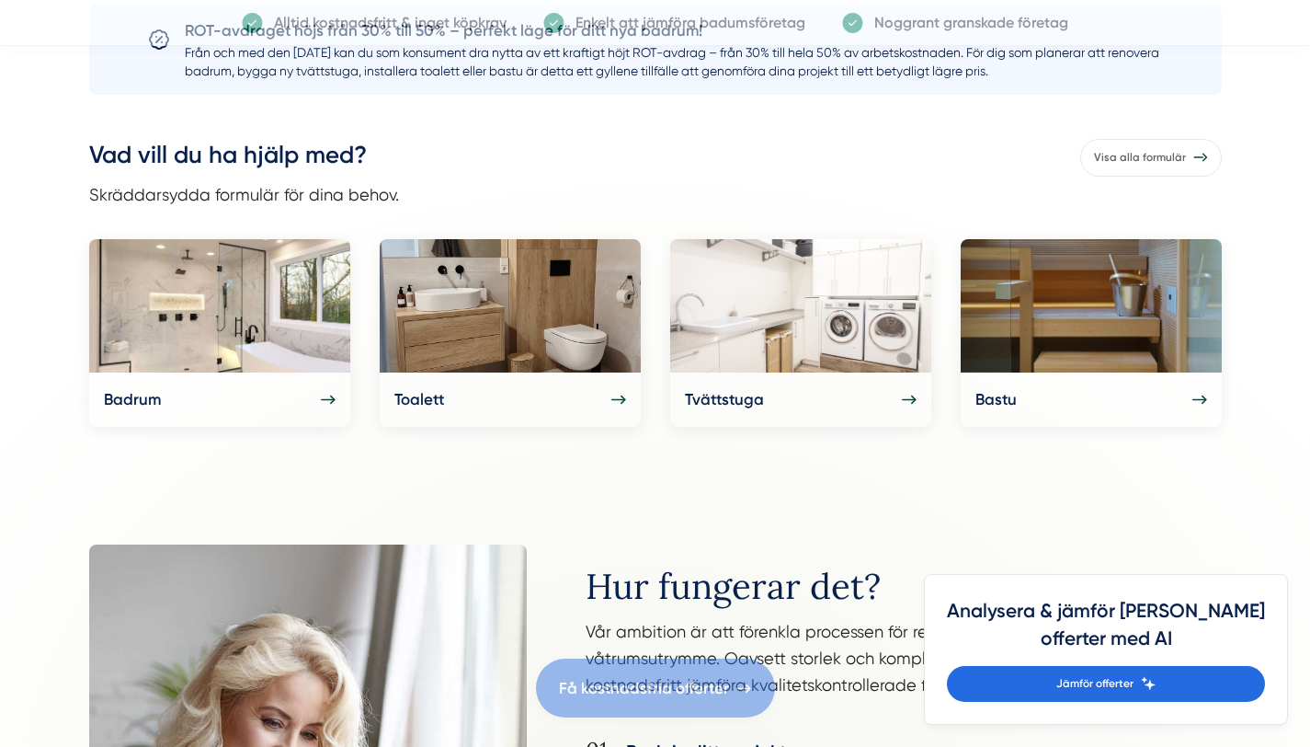
scroll to position [0, 0]
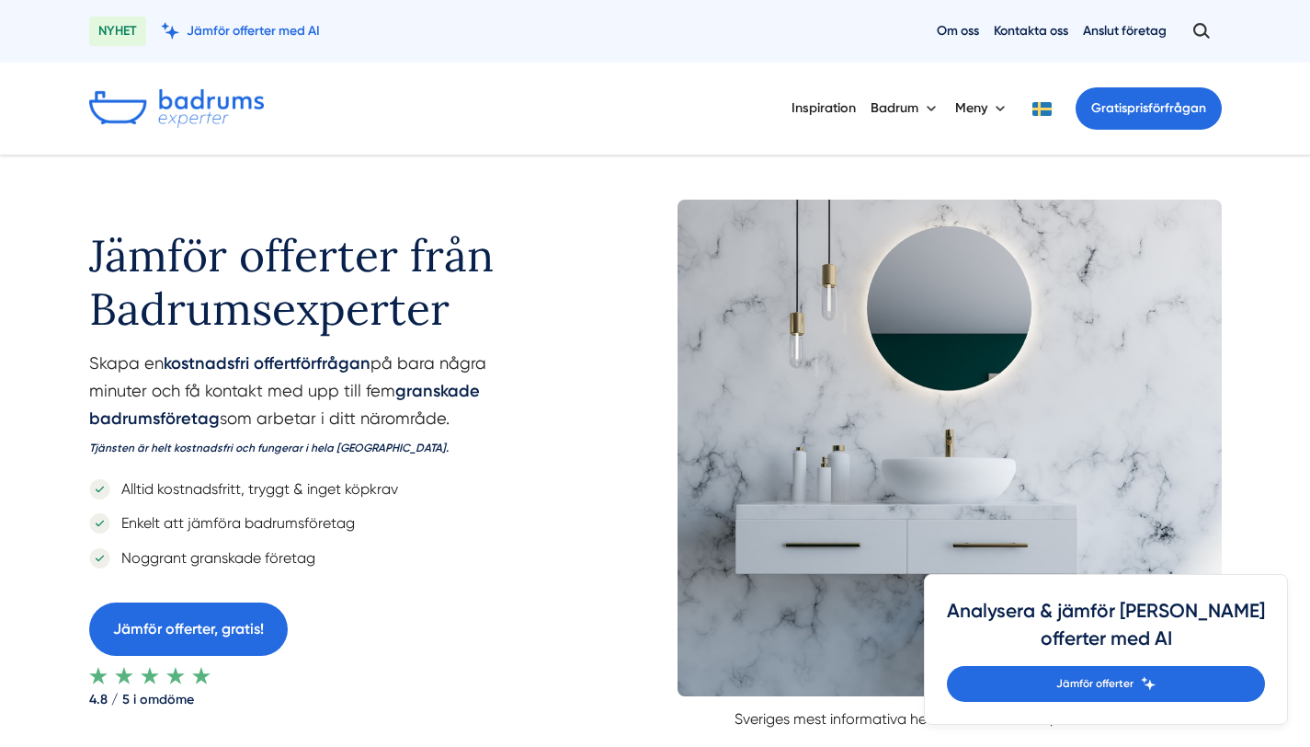
drag, startPoint x: 86, startPoint y: 249, endPoint x: 448, endPoint y: 317, distance: 368.6
click at [448, 317] on div "Jämför offerter från Badrumsexperter Skapa en kostnadsfri offertförfrågan på ba…" at bounding box center [655, 458] width 1177 height 606
drag, startPoint x: 90, startPoint y: 363, endPoint x: 448, endPoint y: 428, distance: 363.4
click at [448, 428] on p "Skapa en kostnadsfri offertförfrågan på bara några minuter och få kontakt med u…" at bounding box center [324, 408] width 471 height 119
drag, startPoint x: 120, startPoint y: 485, endPoint x: 369, endPoint y: 505, distance: 249.1
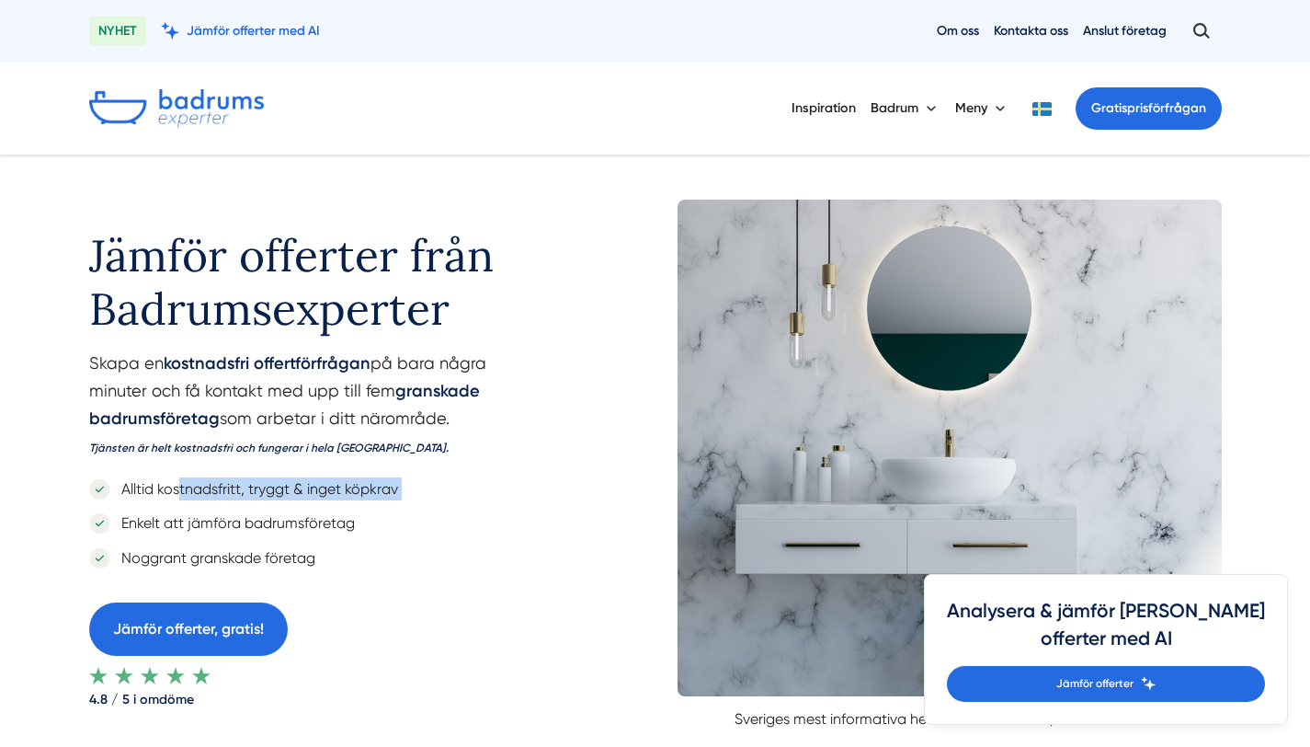
click at [369, 505] on div "Jämför offerter från Badrumsexperter Skapa en kostnadsfri offertförfrågan på ba…" at bounding box center [324, 454] width 471 height 508
drag, startPoint x: 329, startPoint y: 521, endPoint x: 99, endPoint y: 522, distance: 229.9
click at [99, 522] on div "Enkelt att jämföra badrumsföretag" at bounding box center [324, 522] width 471 height 23
drag, startPoint x: 294, startPoint y: 558, endPoint x: 244, endPoint y: 560, distance: 50.6
click at [244, 560] on p "Noggrant granskade företag" at bounding box center [212, 557] width 205 height 23
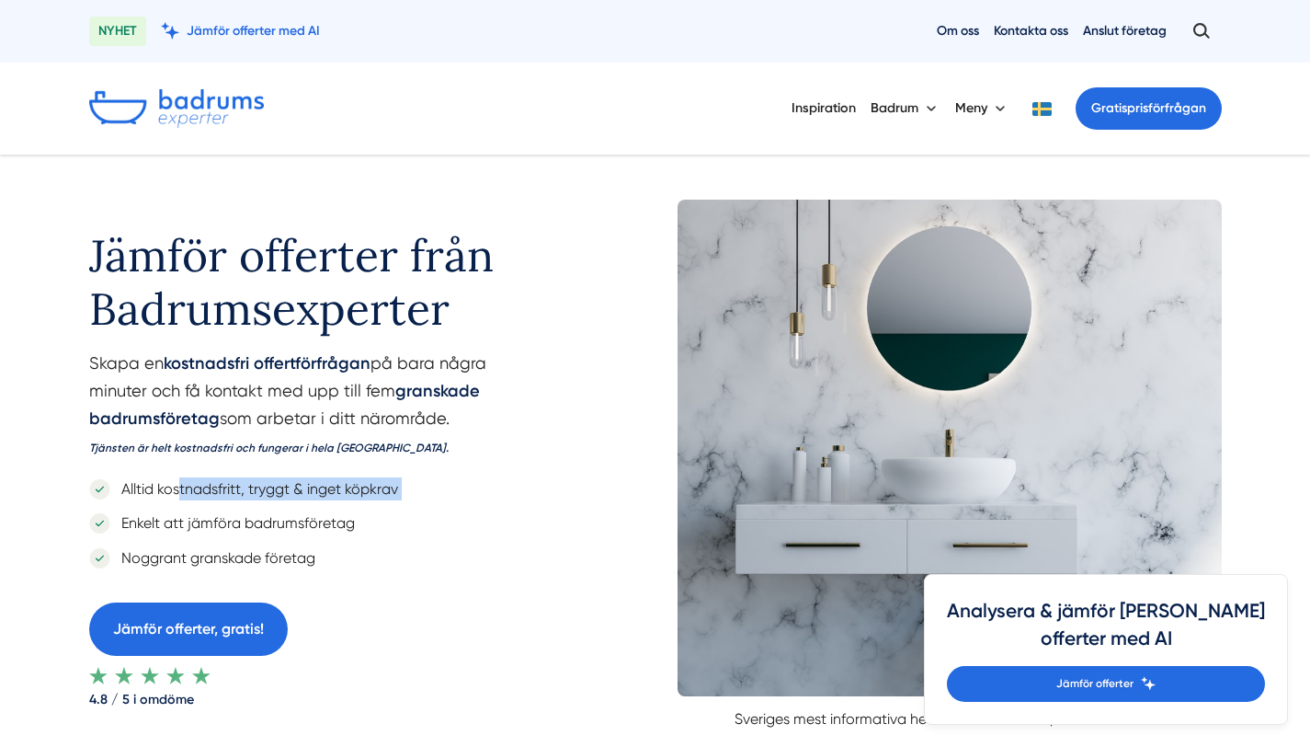
click at [244, 560] on p "Noggrant granskade företag" at bounding box center [212, 557] width 205 height 23
click at [244, 559] on p "Noggrant granskade företag" at bounding box center [212, 557] width 205 height 23
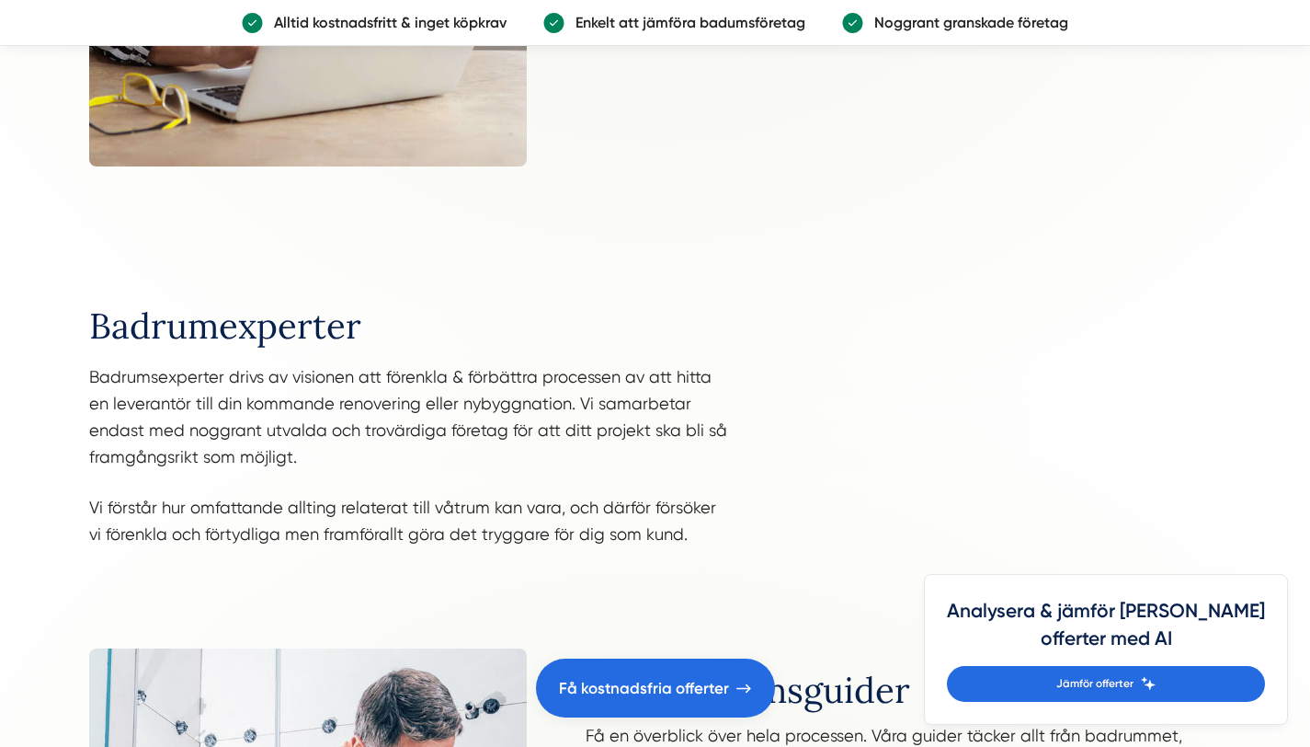
scroll to position [1654, 0]
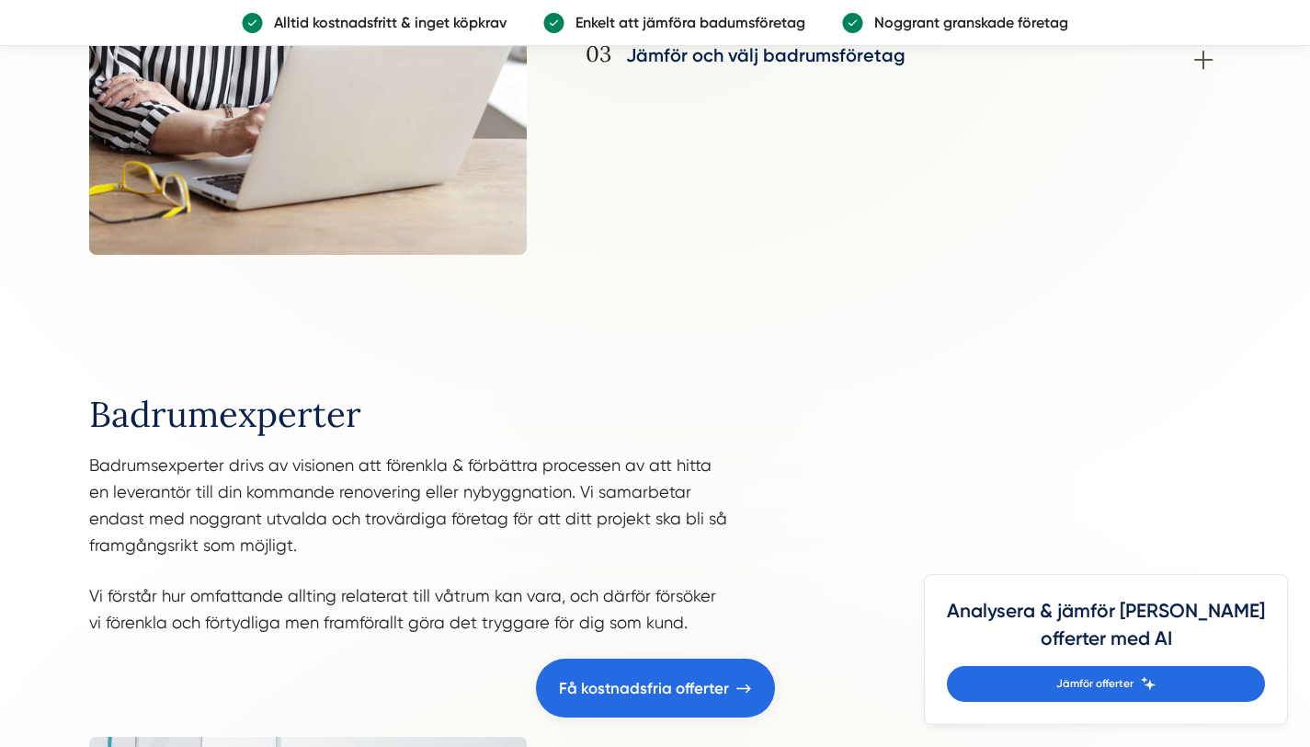
drag, startPoint x: 86, startPoint y: 466, endPoint x: 608, endPoint y: 637, distance: 548.7
click at [609, 640] on div "Badrumexperter Badrumsexperter drivs av visionen att förenkla & förbättra proce…" at bounding box center [655, 503] width 1177 height 320
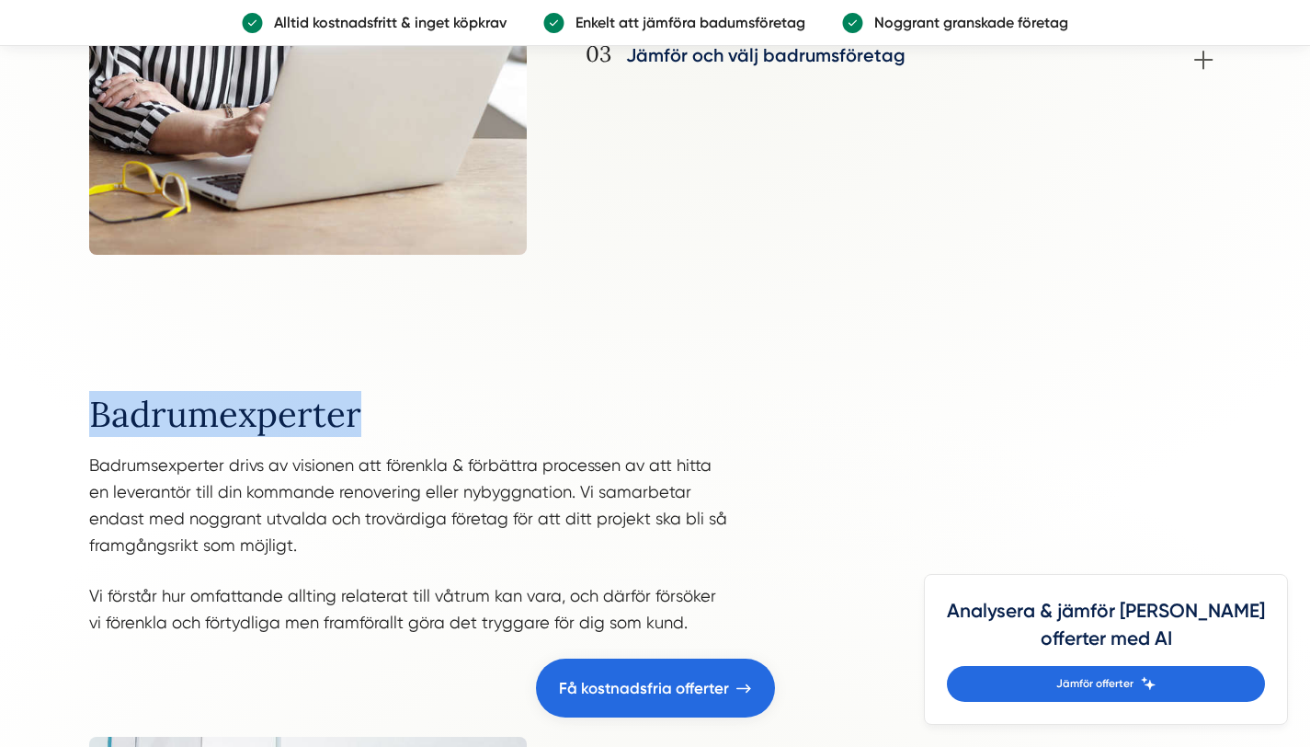
drag, startPoint x: 355, startPoint y: 412, endPoint x: 120, endPoint y: 411, distance: 234.5
click at [91, 418] on h2 "Badrumexperter" at bounding box center [410, 405] width 643 height 81
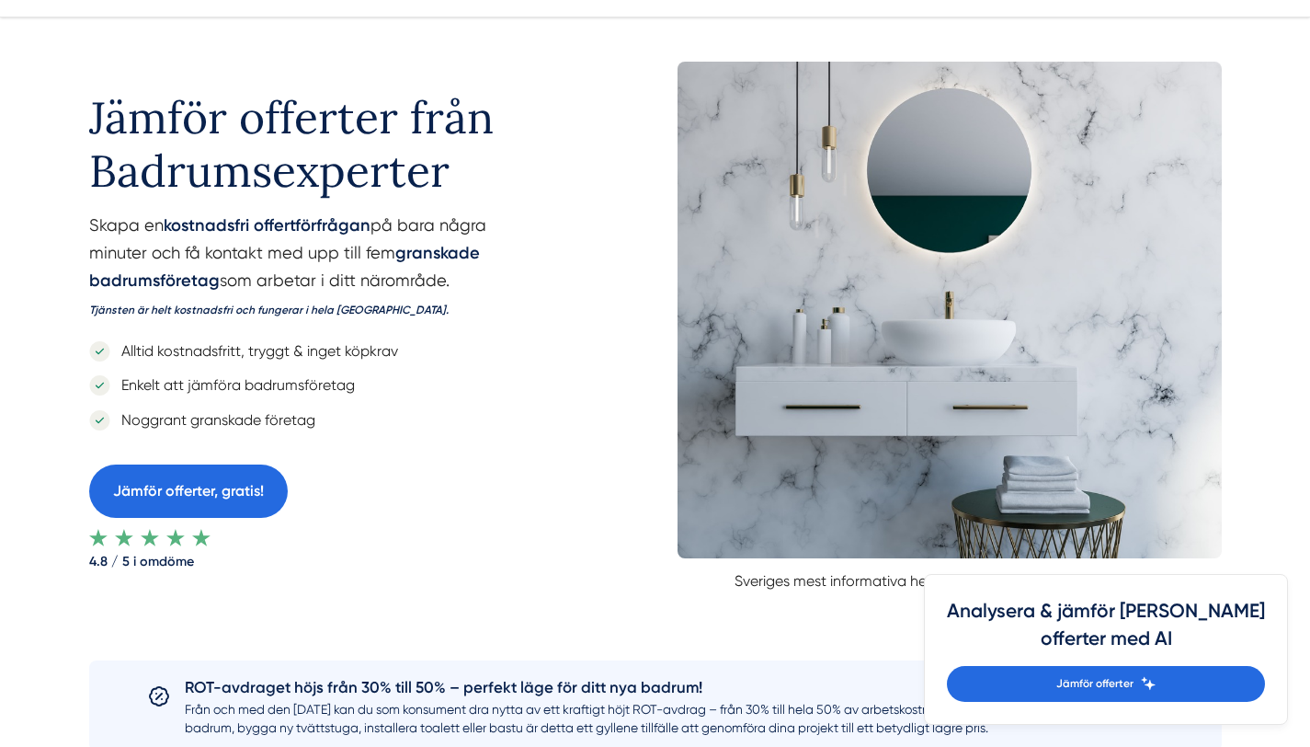
scroll to position [0, 0]
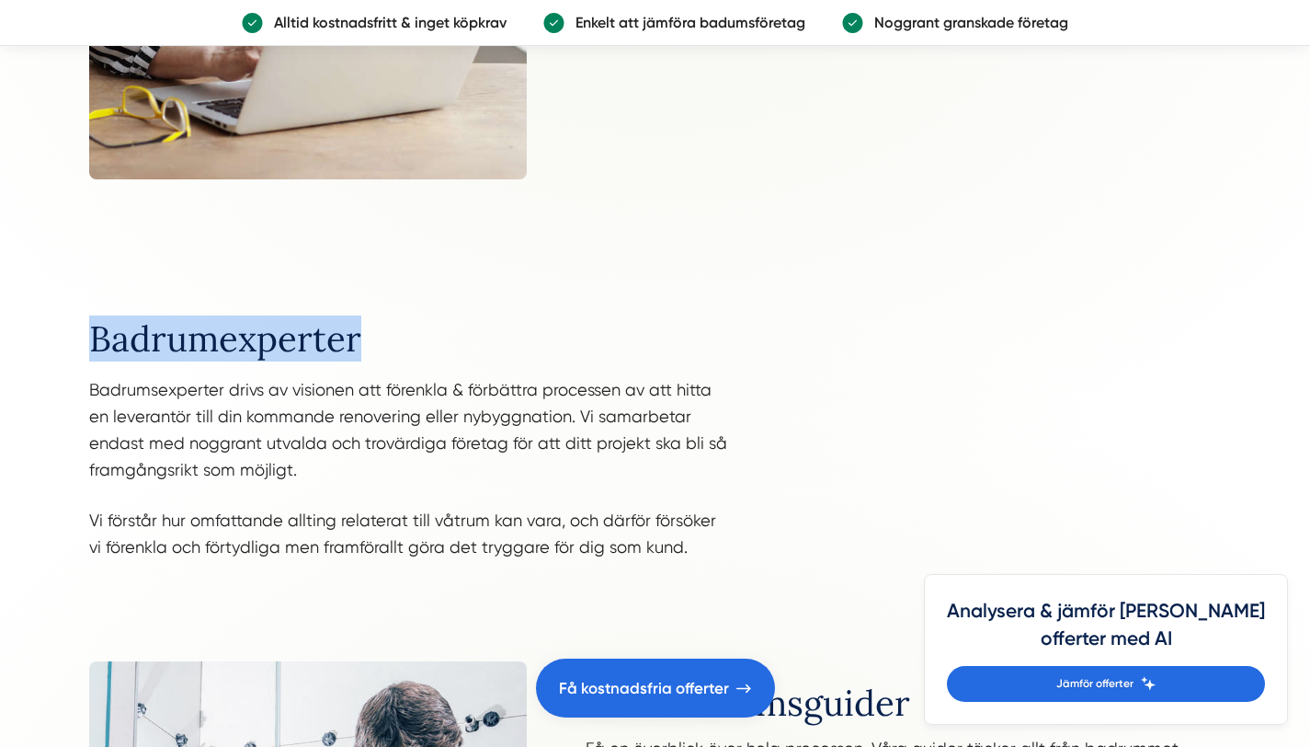
click at [526, 338] on h2 "Badrumexperter" at bounding box center [410, 330] width 643 height 81
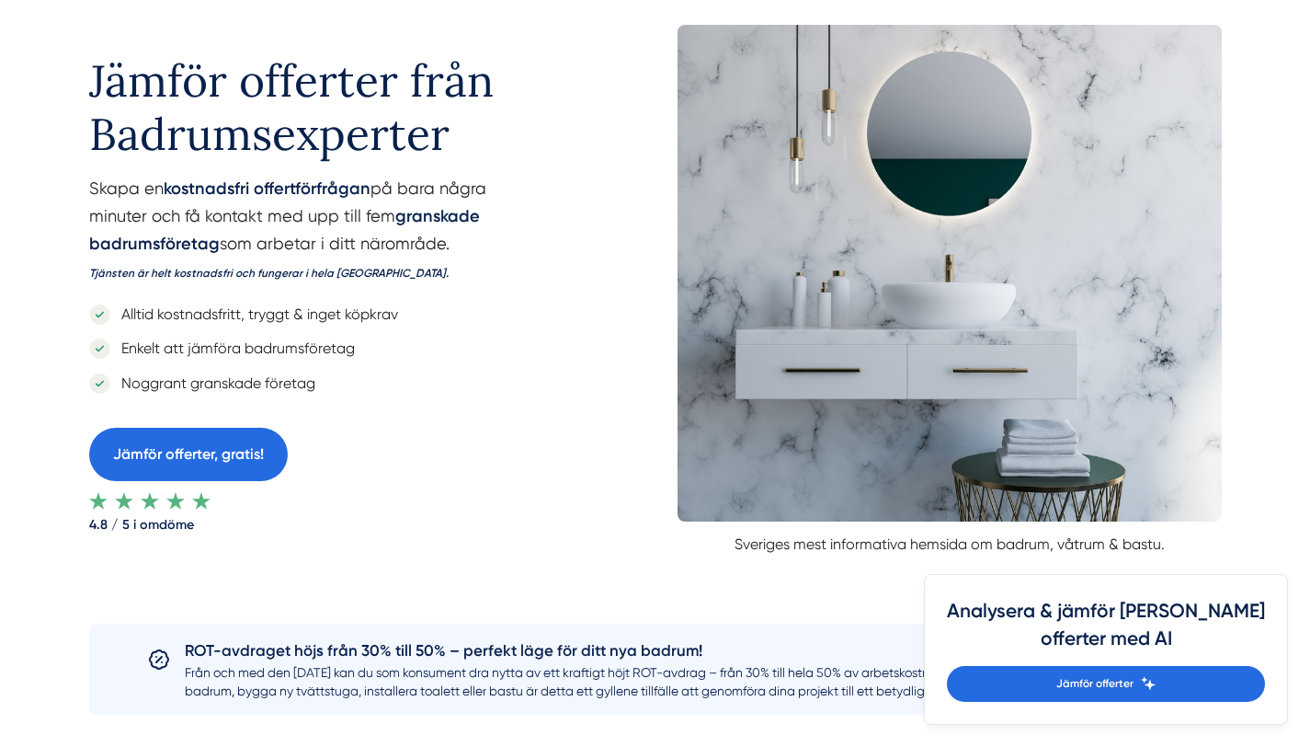
scroll to position [177, 0]
